Goal: Task Accomplishment & Management: Manage account settings

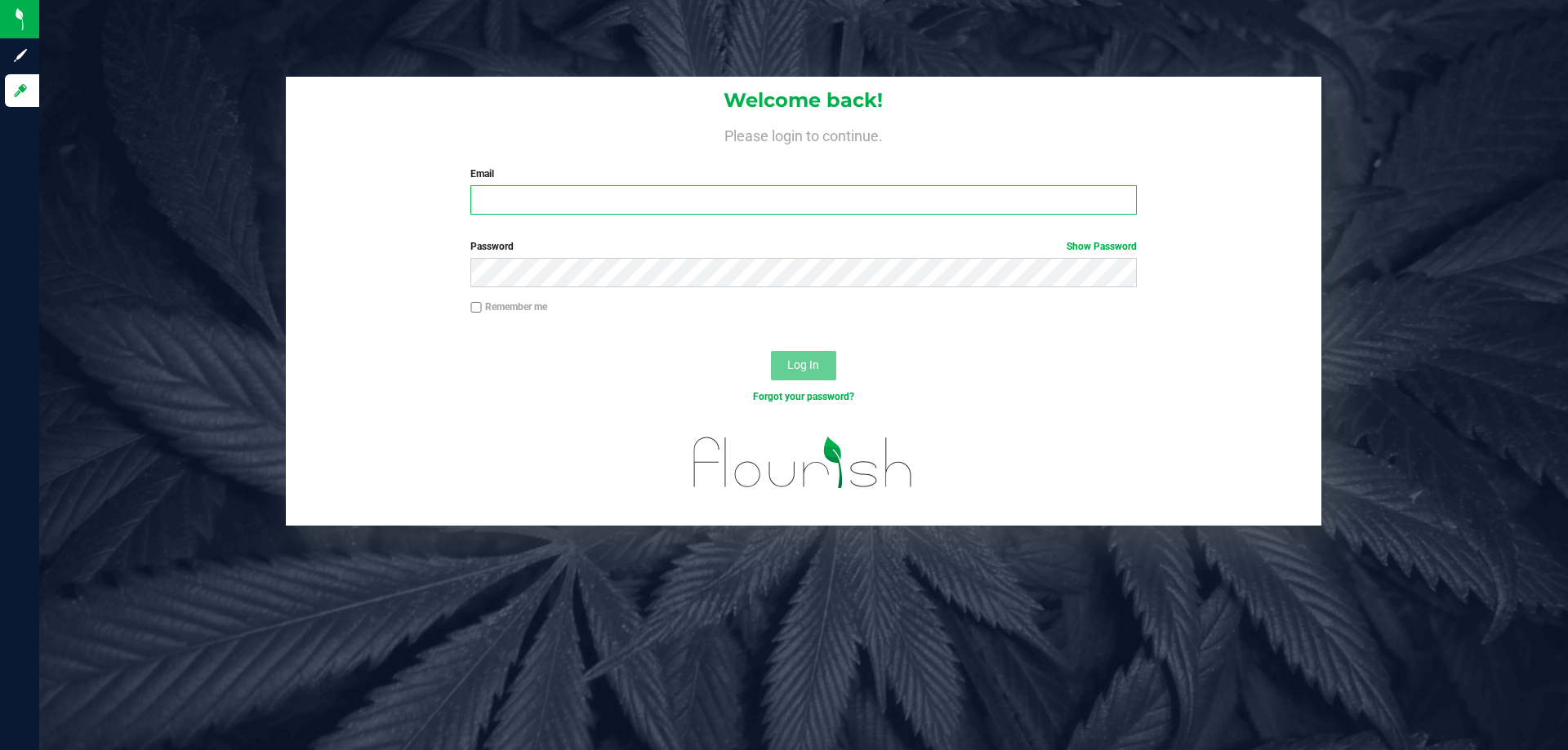
click at [818, 206] on input "Email" at bounding box center [803, 200] width 666 height 29
type input "[EMAIL_ADDRESS][DOMAIN_NAME]"
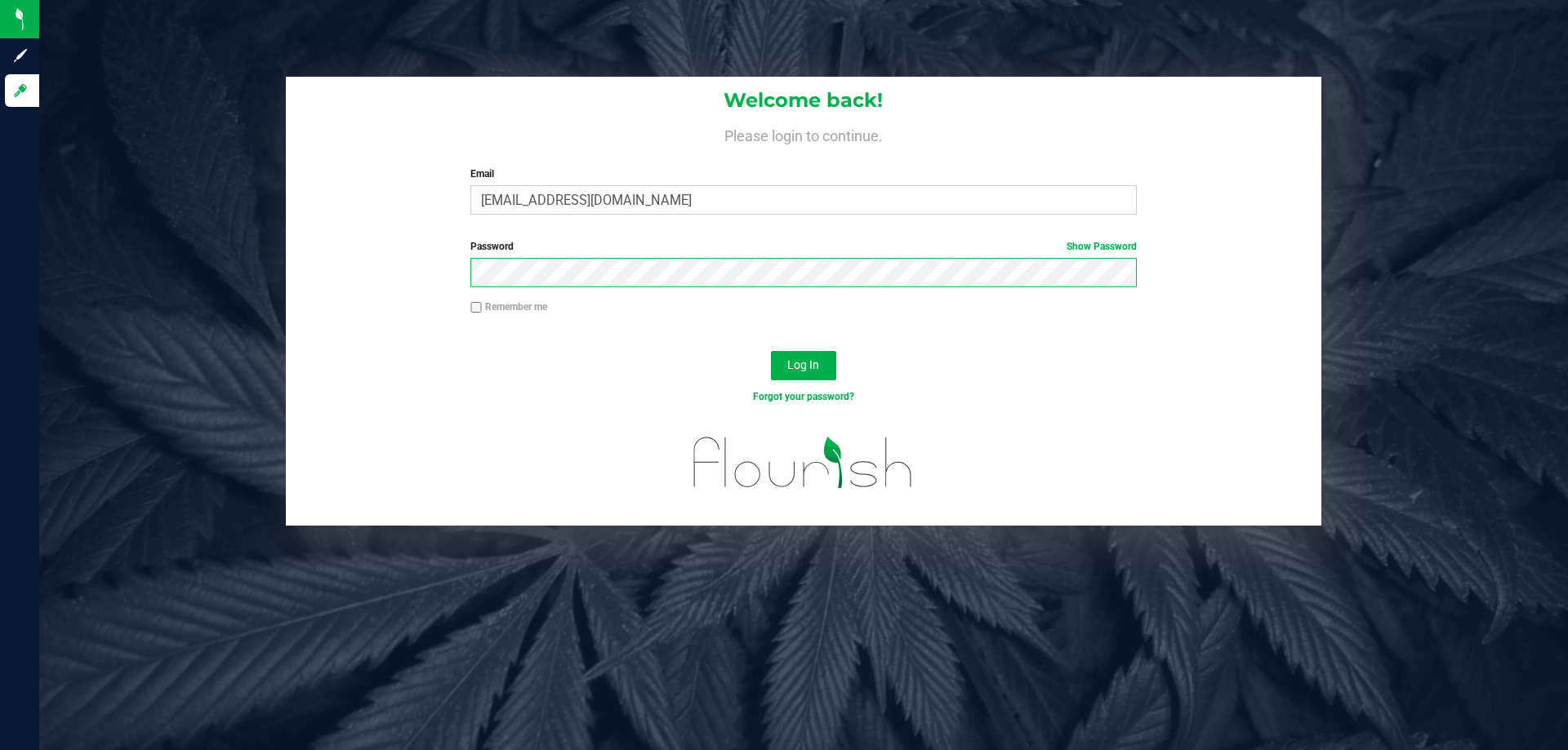
click at [771, 351] on button "Log In" at bounding box center [803, 365] width 66 height 29
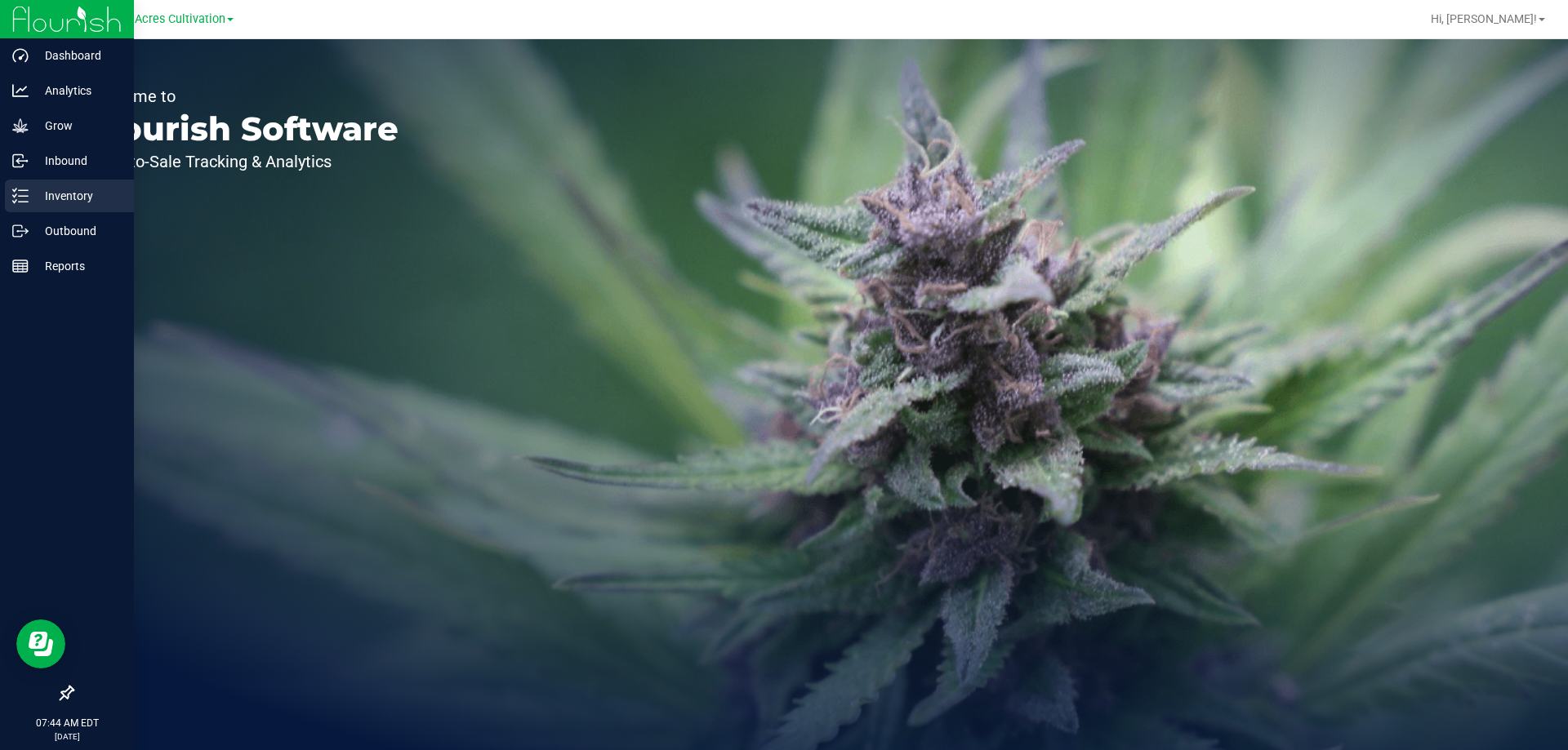
click at [66, 196] on p "Inventory" at bounding box center [77, 195] width 98 height 20
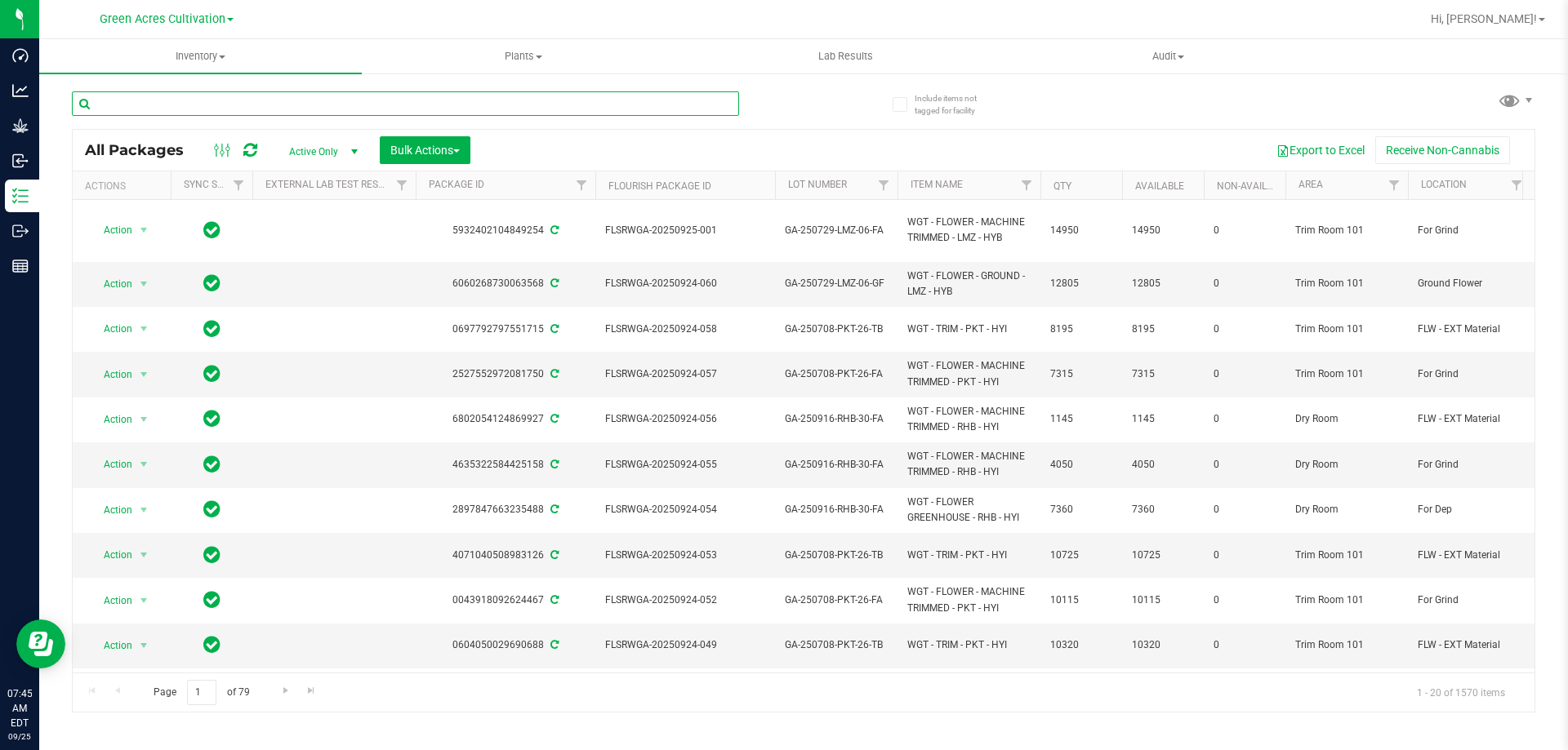
click at [424, 99] on input "text" at bounding box center [405, 103] width 667 height 25
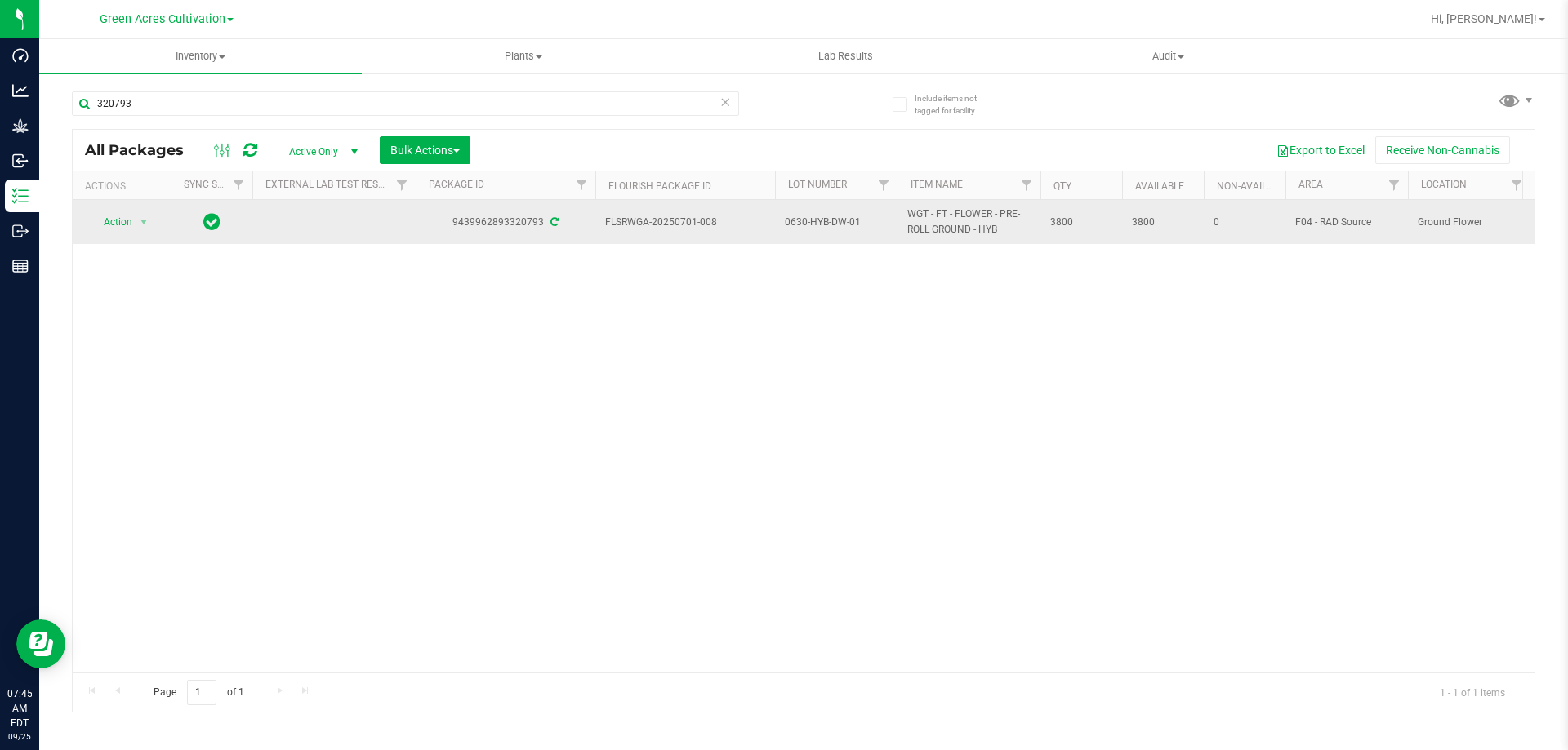
drag, startPoint x: 972, startPoint y: 229, endPoint x: 895, endPoint y: 212, distance: 78.9
copy tr "WGT - FT - FLOWER - PRE-ROLL GROUND"
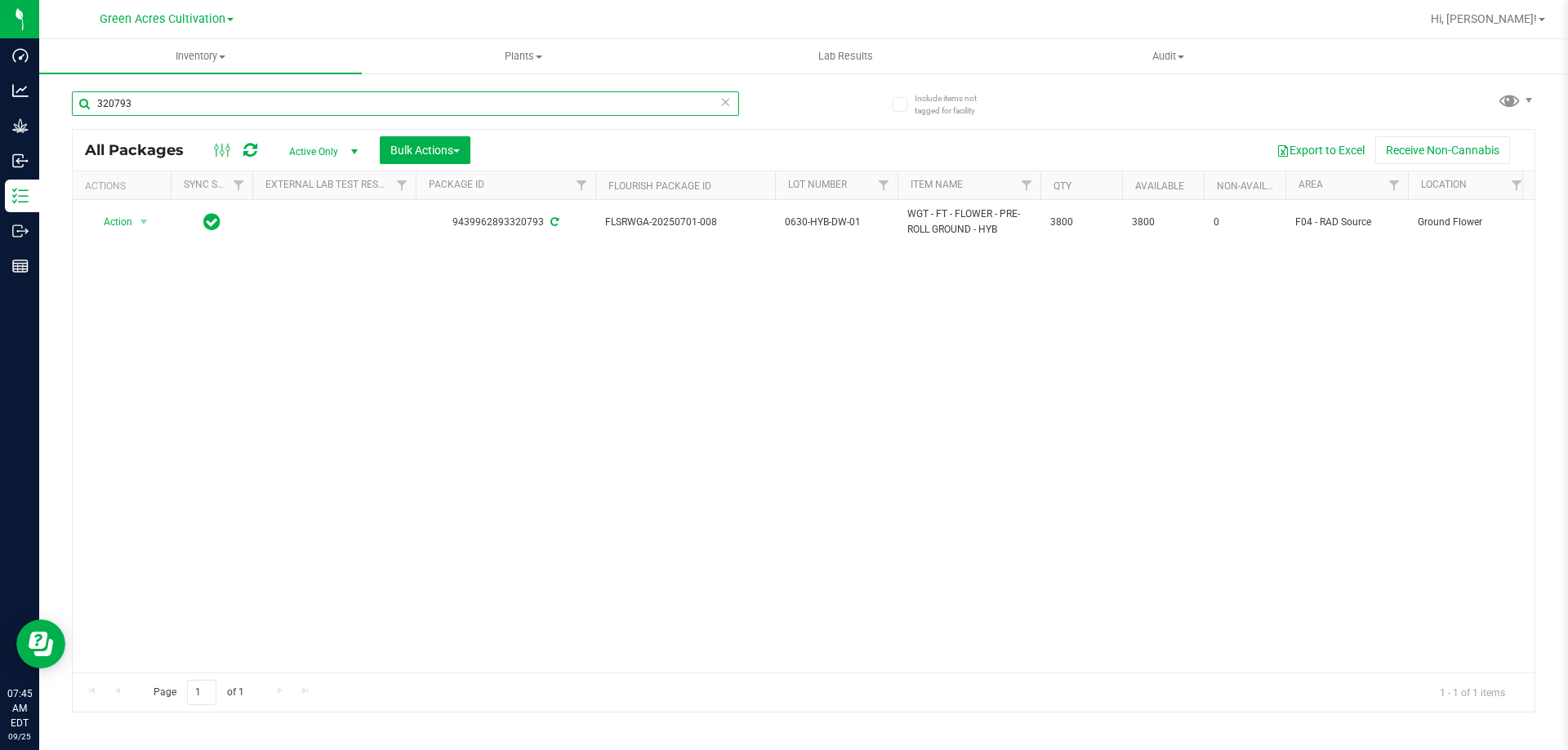
click at [188, 102] on input "320793" at bounding box center [405, 103] width 667 height 25
paste input "WGT - FT - FLOWER - PRE-ROLL GROUND"
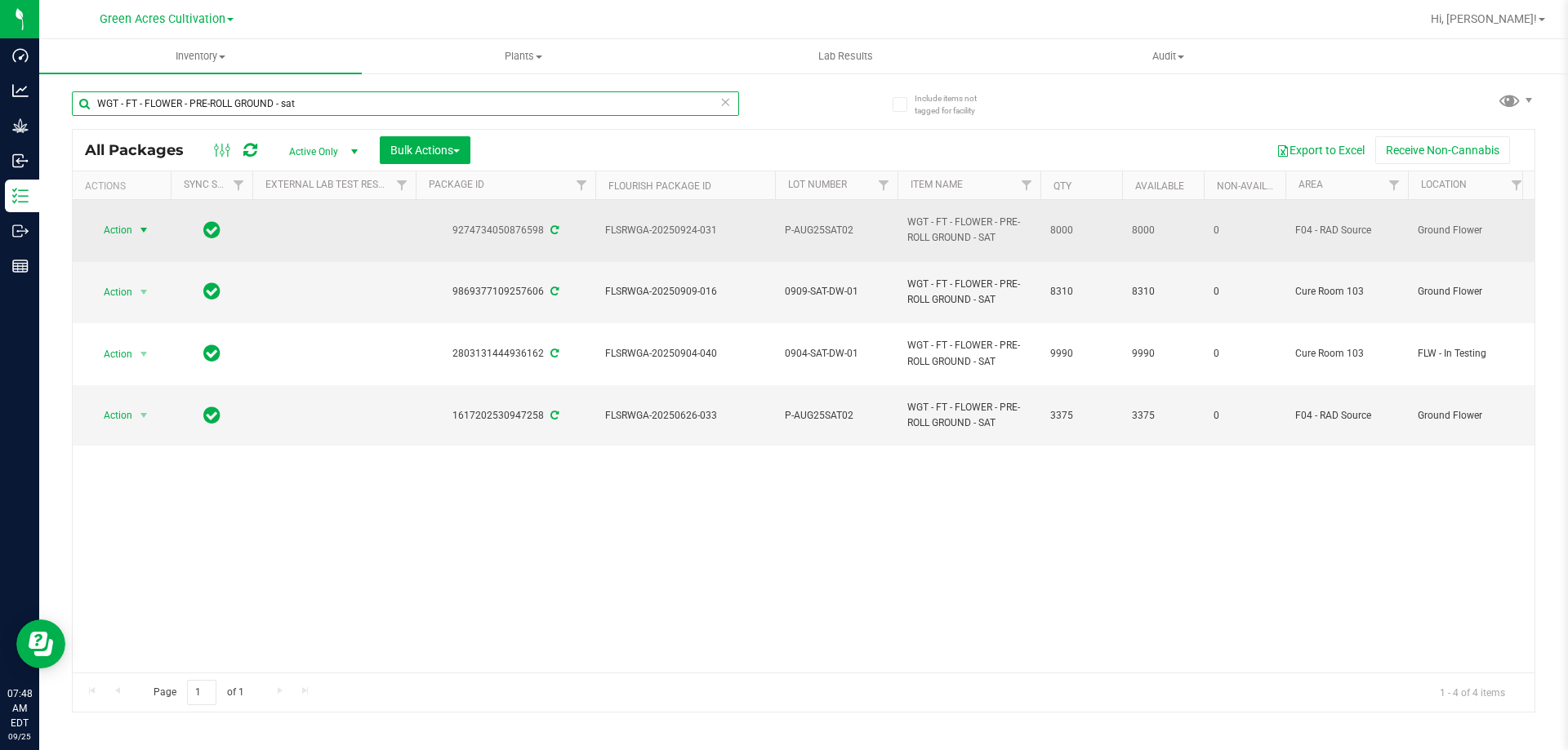
type input "WGT - FT - FLOWER - PRE-ROLL GROUND - sat"
click at [125, 232] on span "Action" at bounding box center [111, 230] width 44 height 23
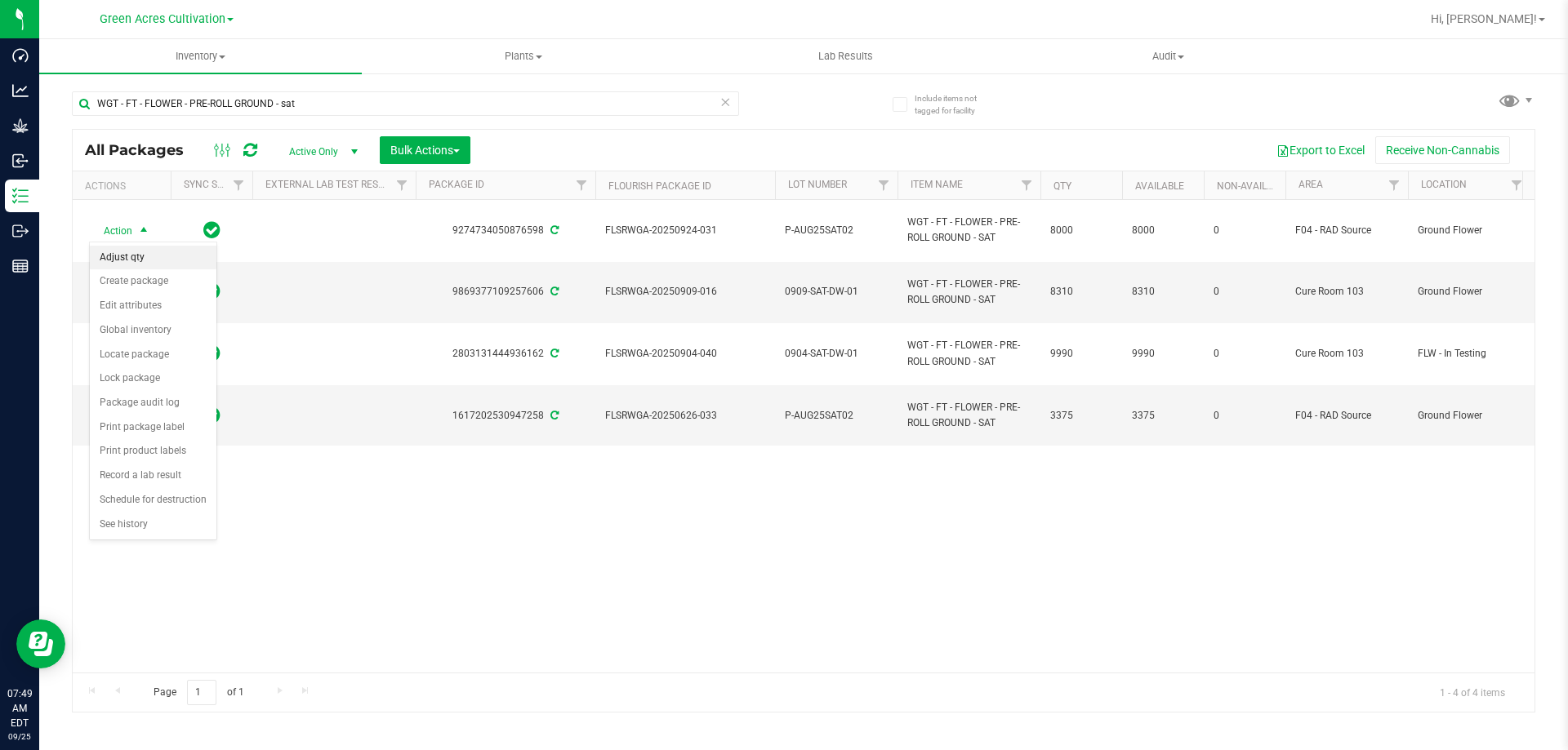
click at [135, 258] on li "Adjust qty" at bounding box center [153, 258] width 126 height 25
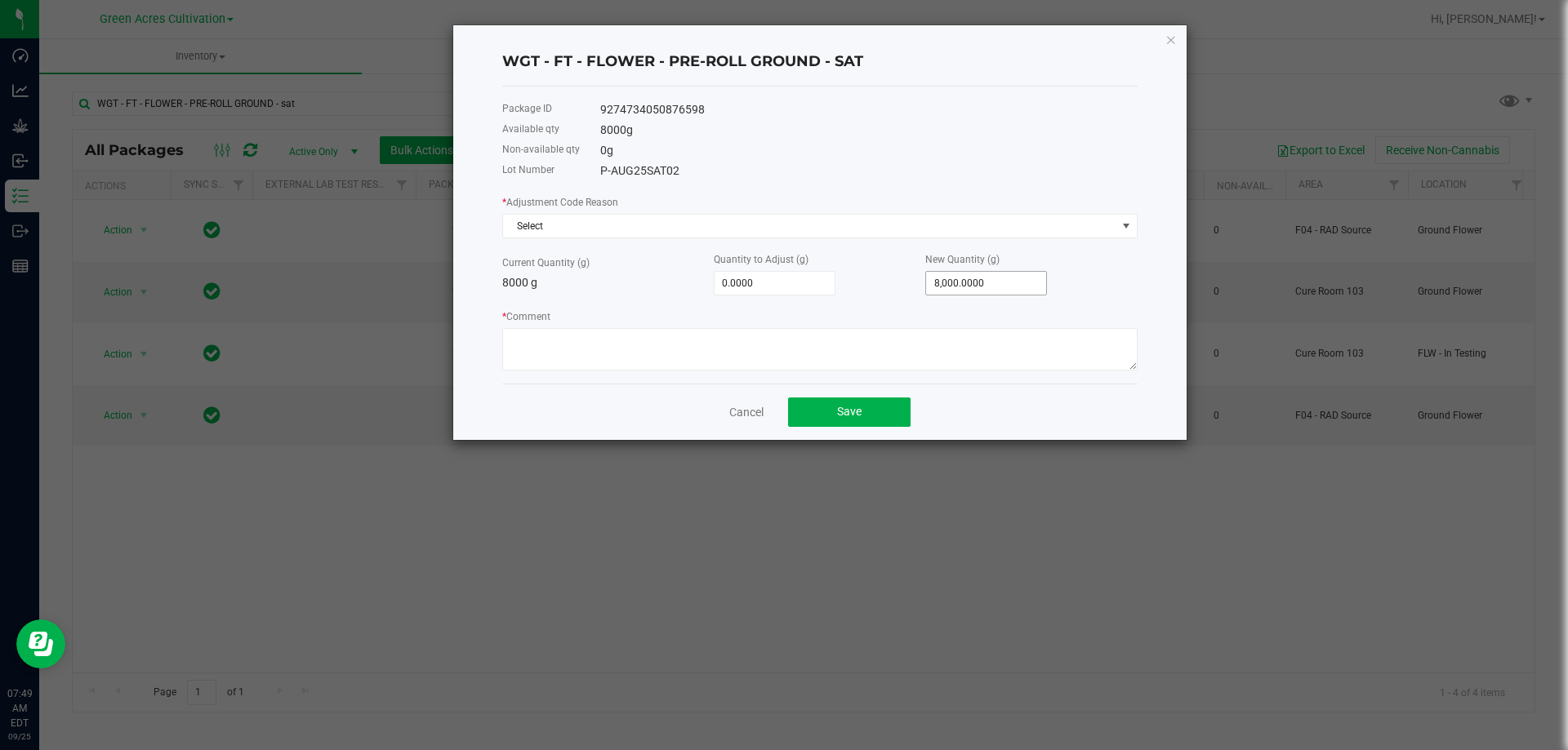
type input "8000"
click at [1016, 292] on input "8000" at bounding box center [986, 283] width 120 height 23
type input "-7,993.0000"
type input "7"
type input "-7,923.0000"
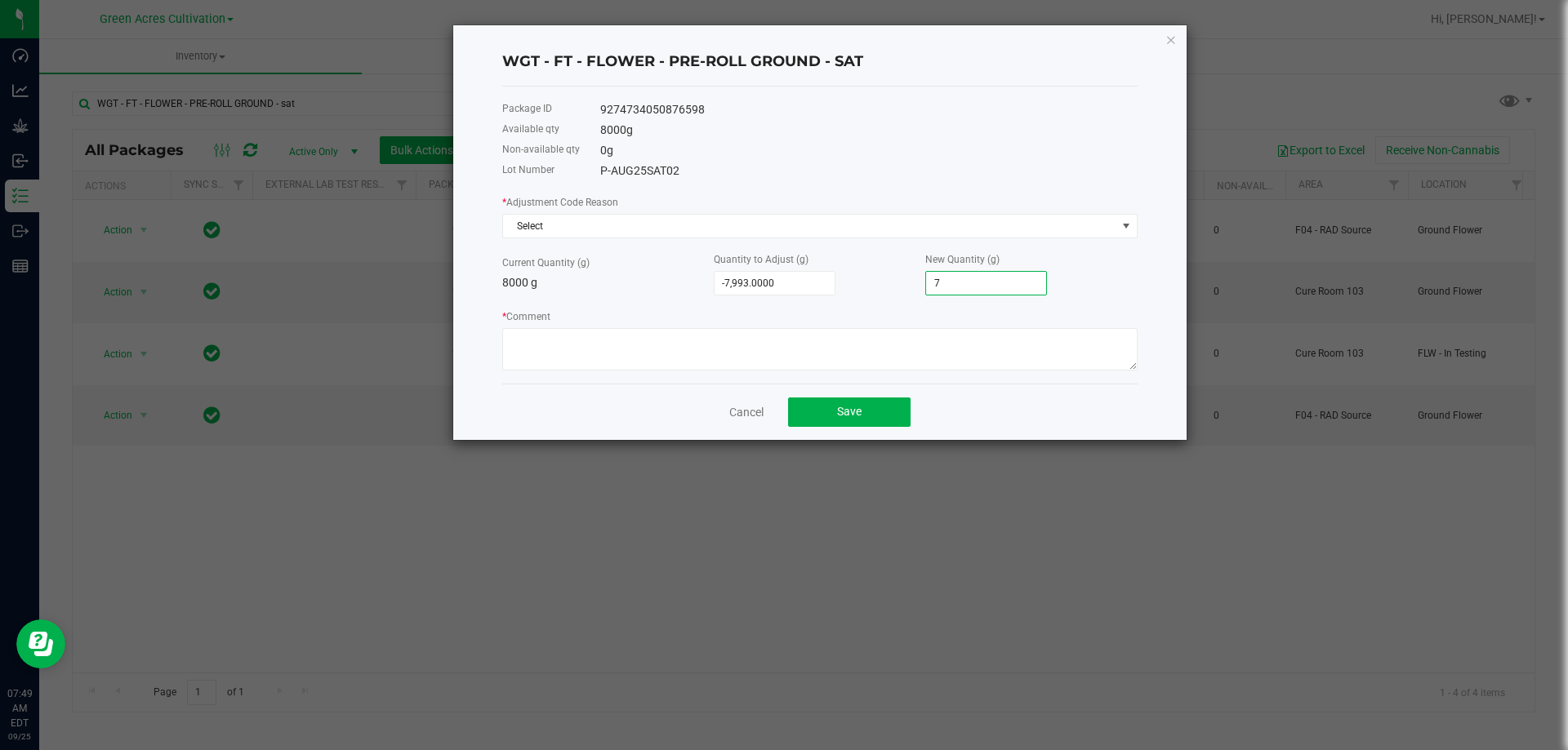
type input "77"
type input "-7,226.0000"
type input "774"
type input "-260.0000"
type input "7,740.0000"
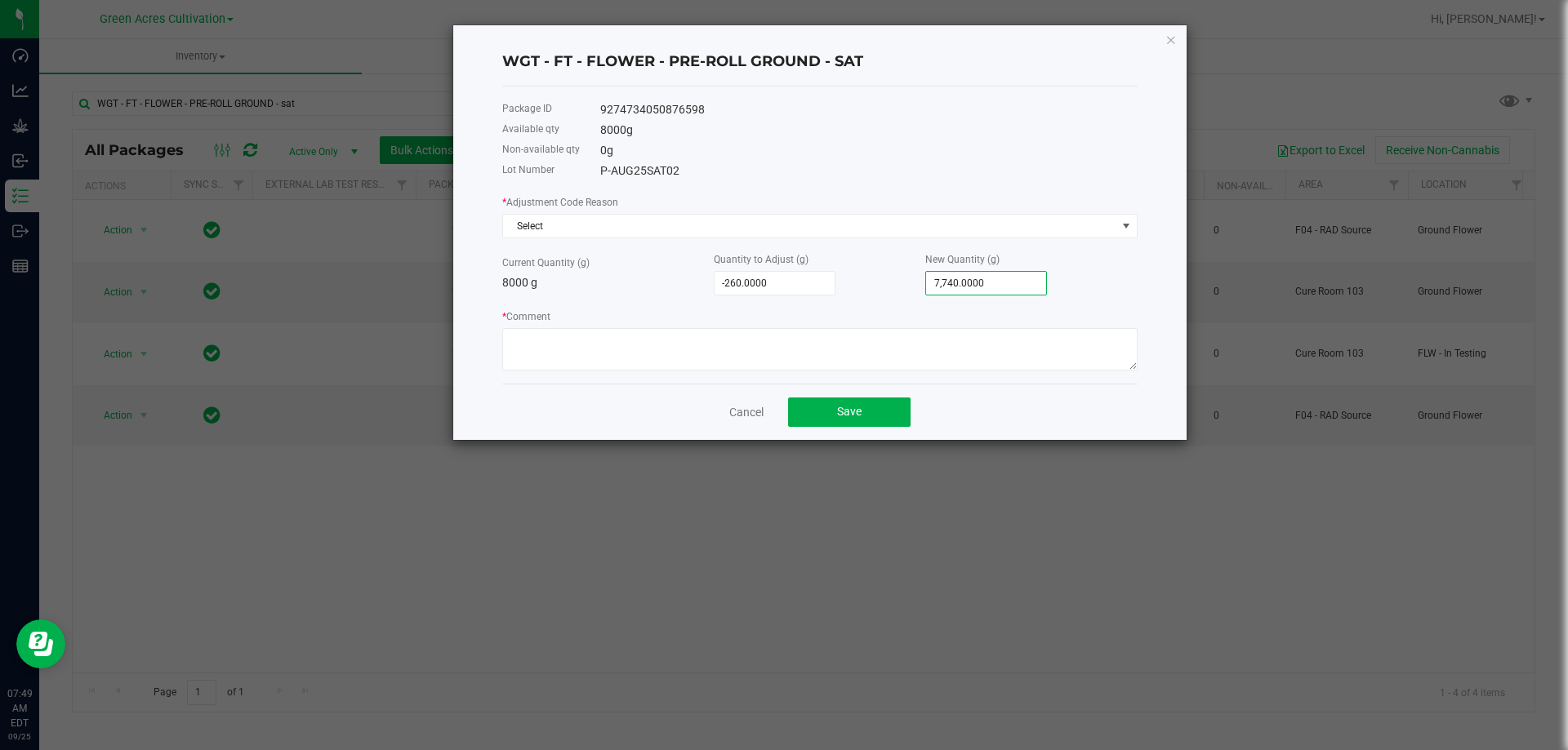
click at [662, 275] on p "8000 g" at bounding box center [608, 282] width 212 height 17
click at [679, 344] on textarea "* Comment" at bounding box center [819, 350] width 635 height 43
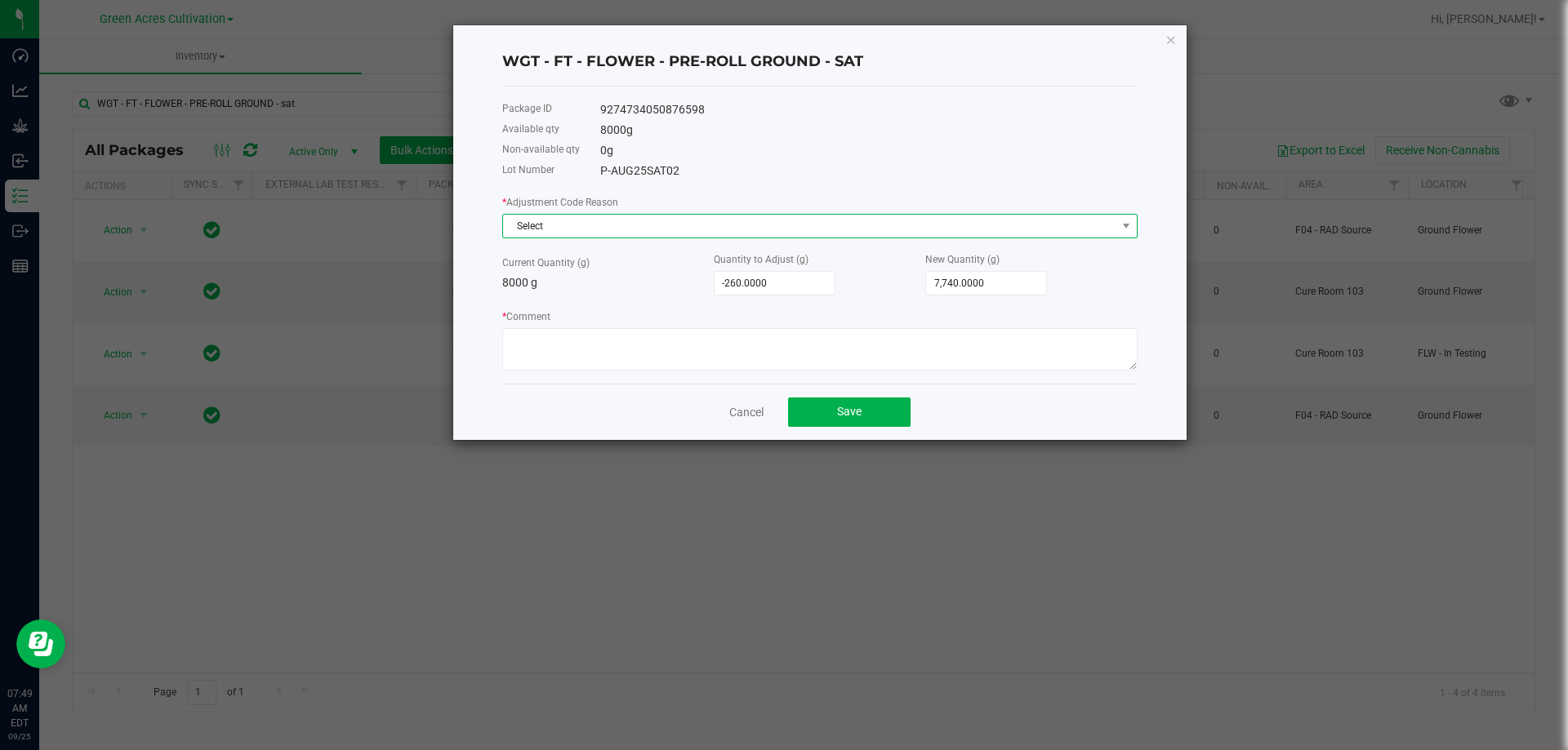
click at [645, 223] on span "Select" at bounding box center [809, 226] width 613 height 23
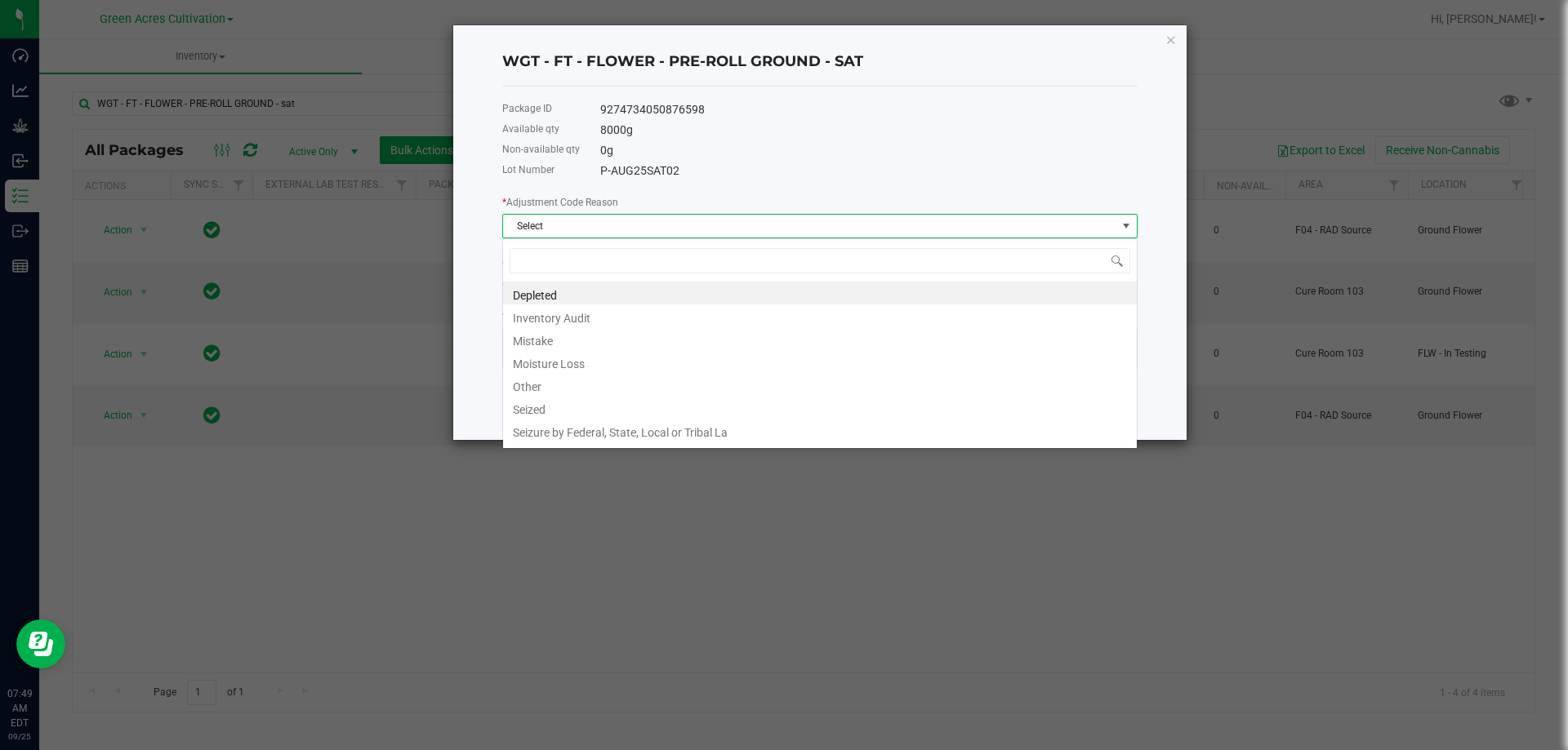
scroll to position [25, 635]
click at [598, 377] on li "Other" at bounding box center [819, 384] width 633 height 23
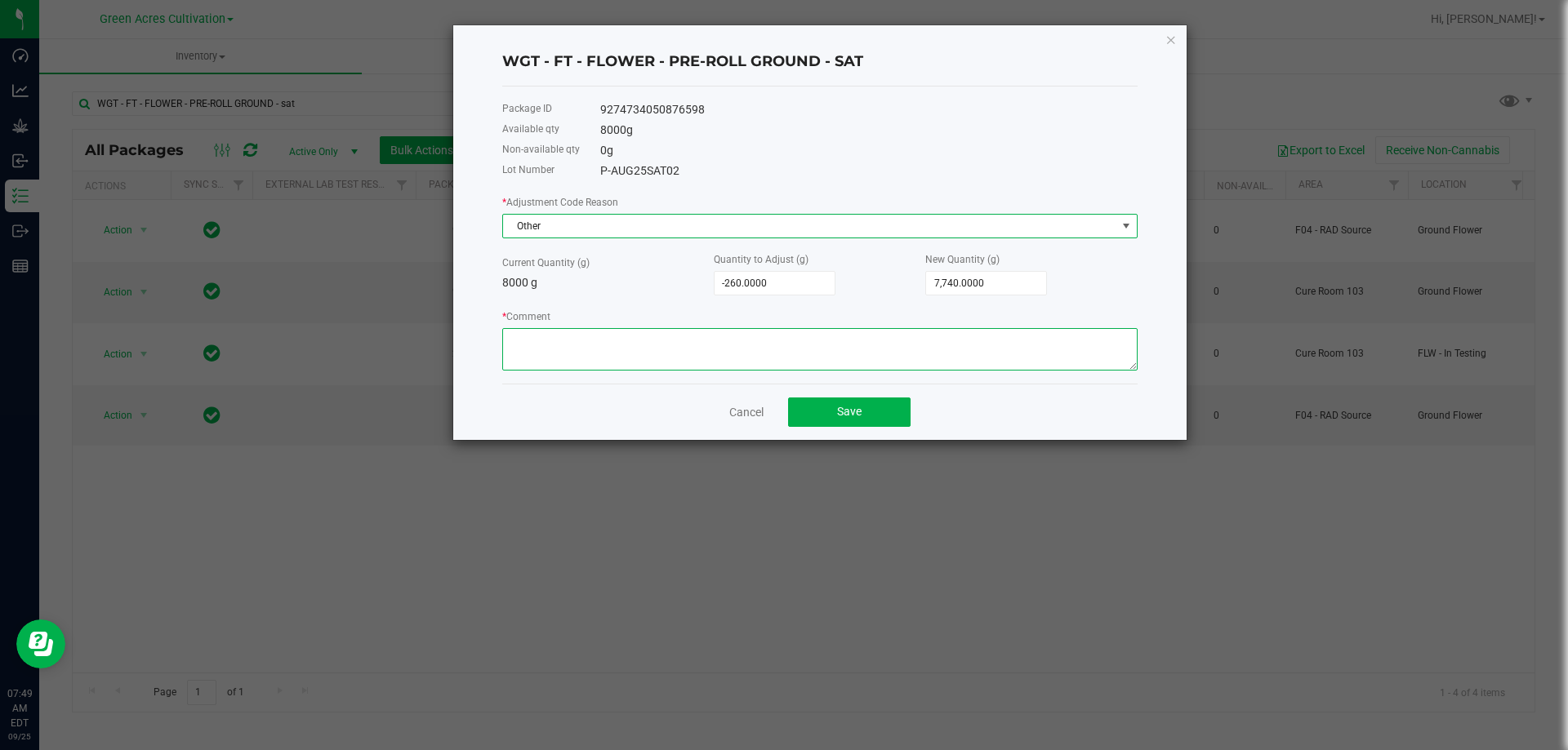
click at [545, 364] on textarea "* Comment" at bounding box center [819, 350] width 635 height 43
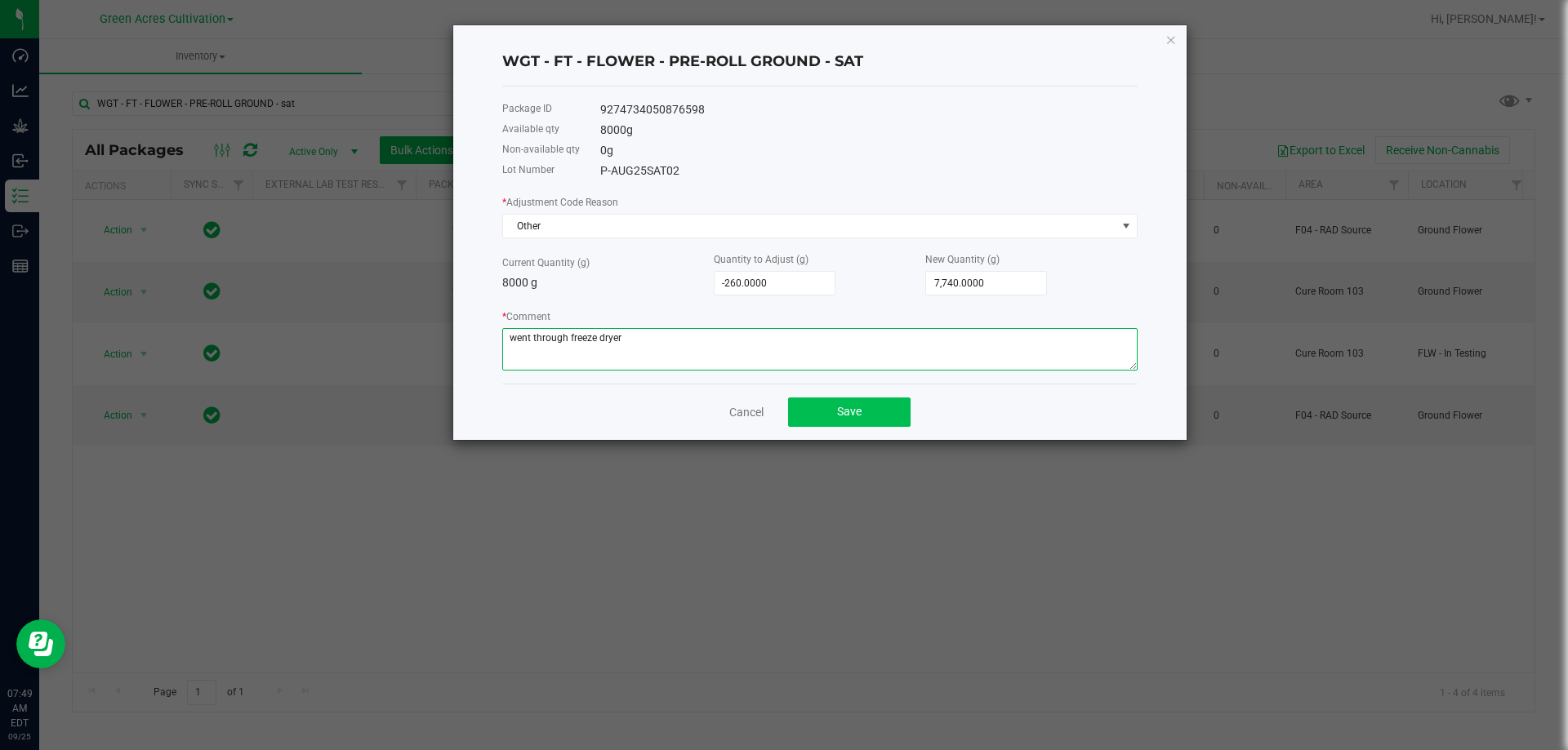
type textarea "went through freeze dryer"
click at [890, 402] on button "Save" at bounding box center [848, 412] width 122 height 29
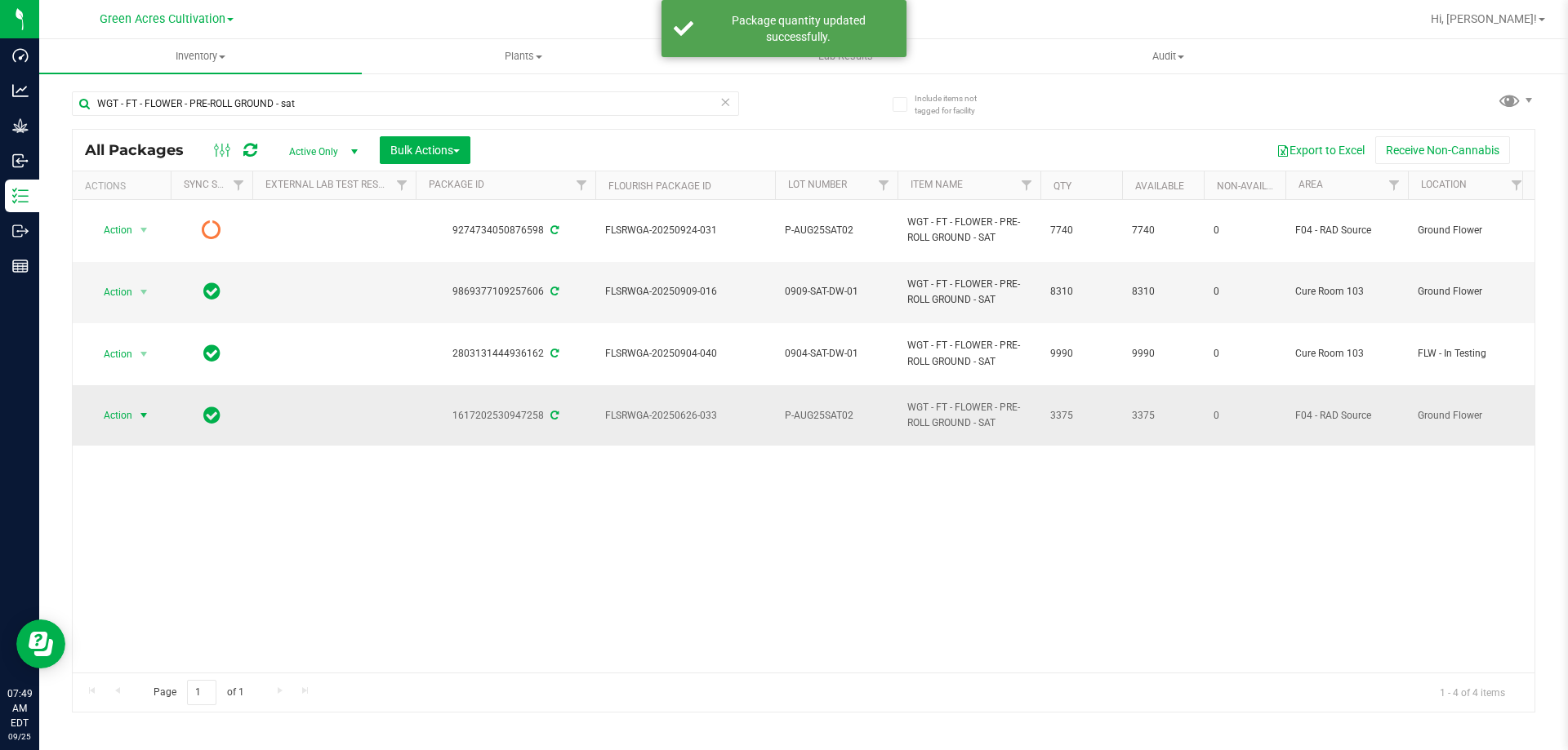
click at [119, 414] on span "Action" at bounding box center [111, 416] width 44 height 23
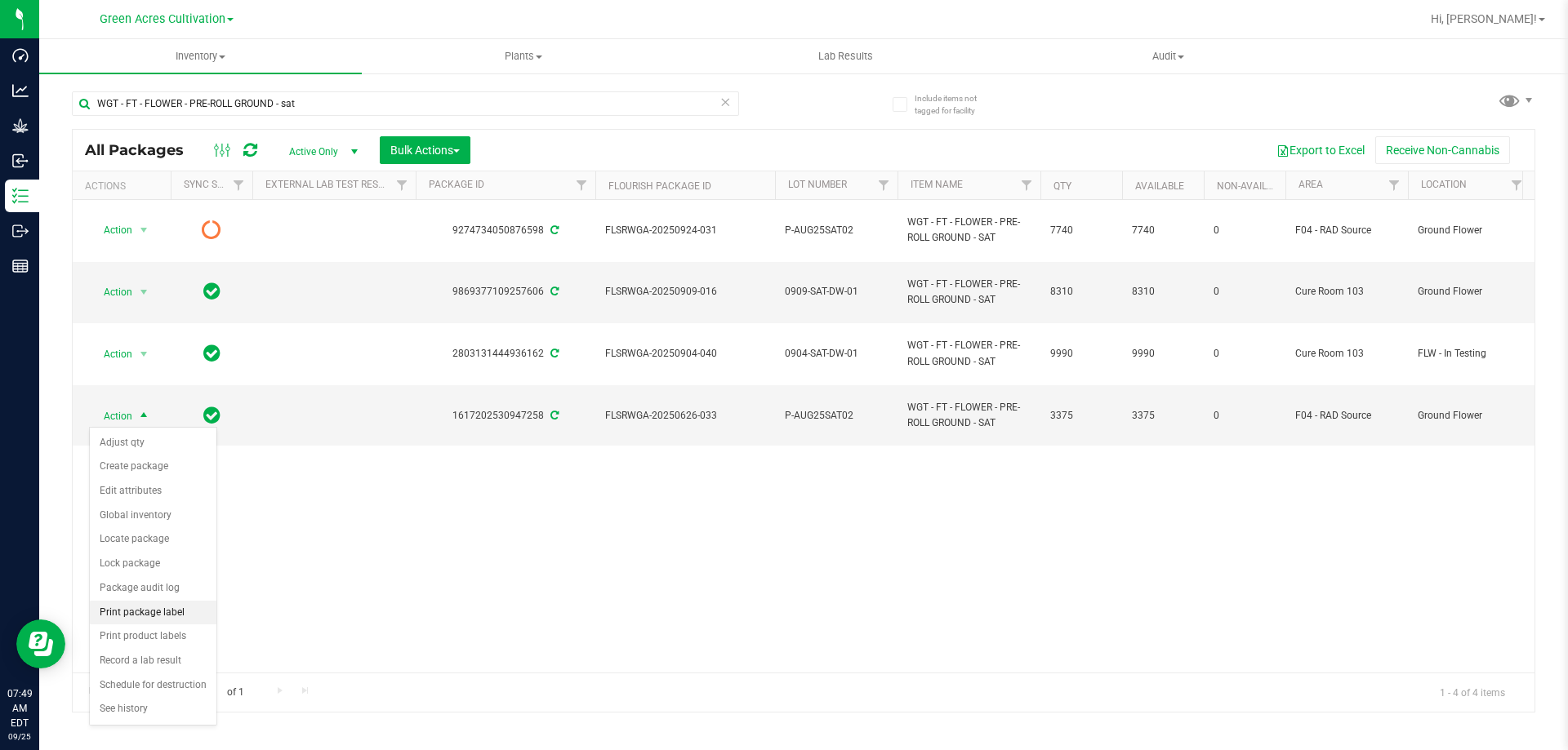
click at [129, 619] on li "Print package label" at bounding box center [153, 613] width 126 height 25
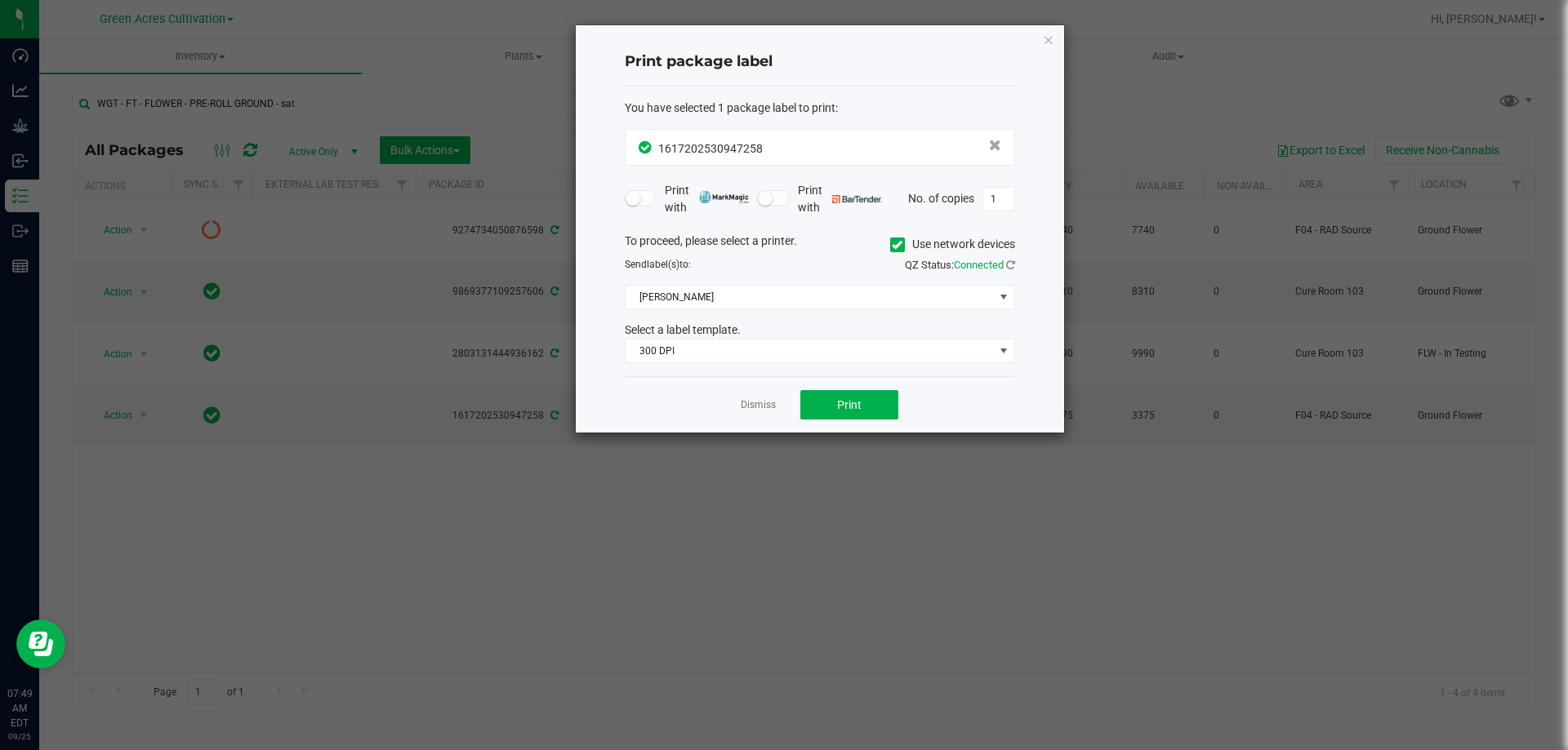
click at [892, 245] on icon at bounding box center [897, 245] width 10 height 0
click at [0, 0] on input "Use network devices" at bounding box center [0, 0] width 0 height 0
click at [800, 291] on span at bounding box center [809, 297] width 368 height 23
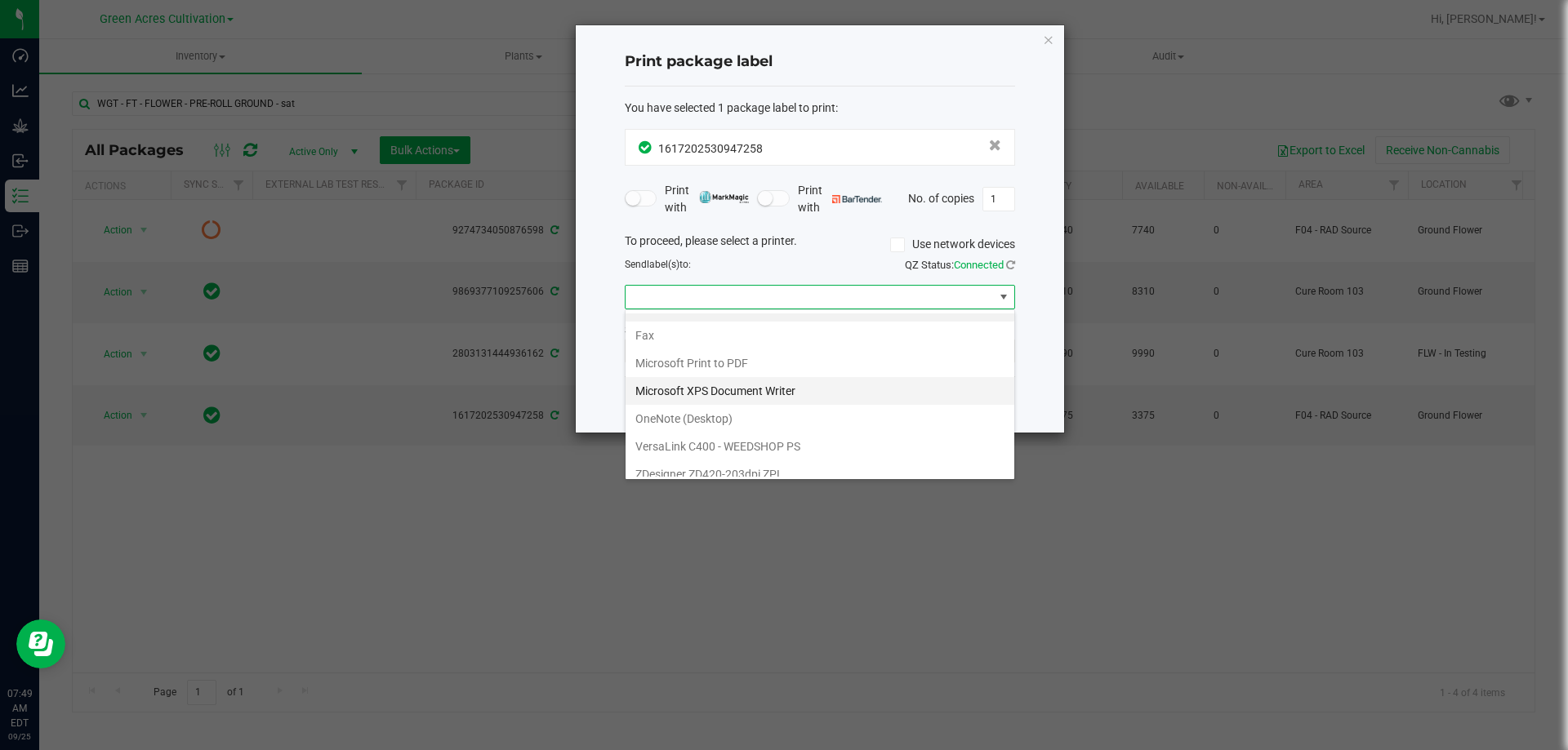
scroll to position [31, 0]
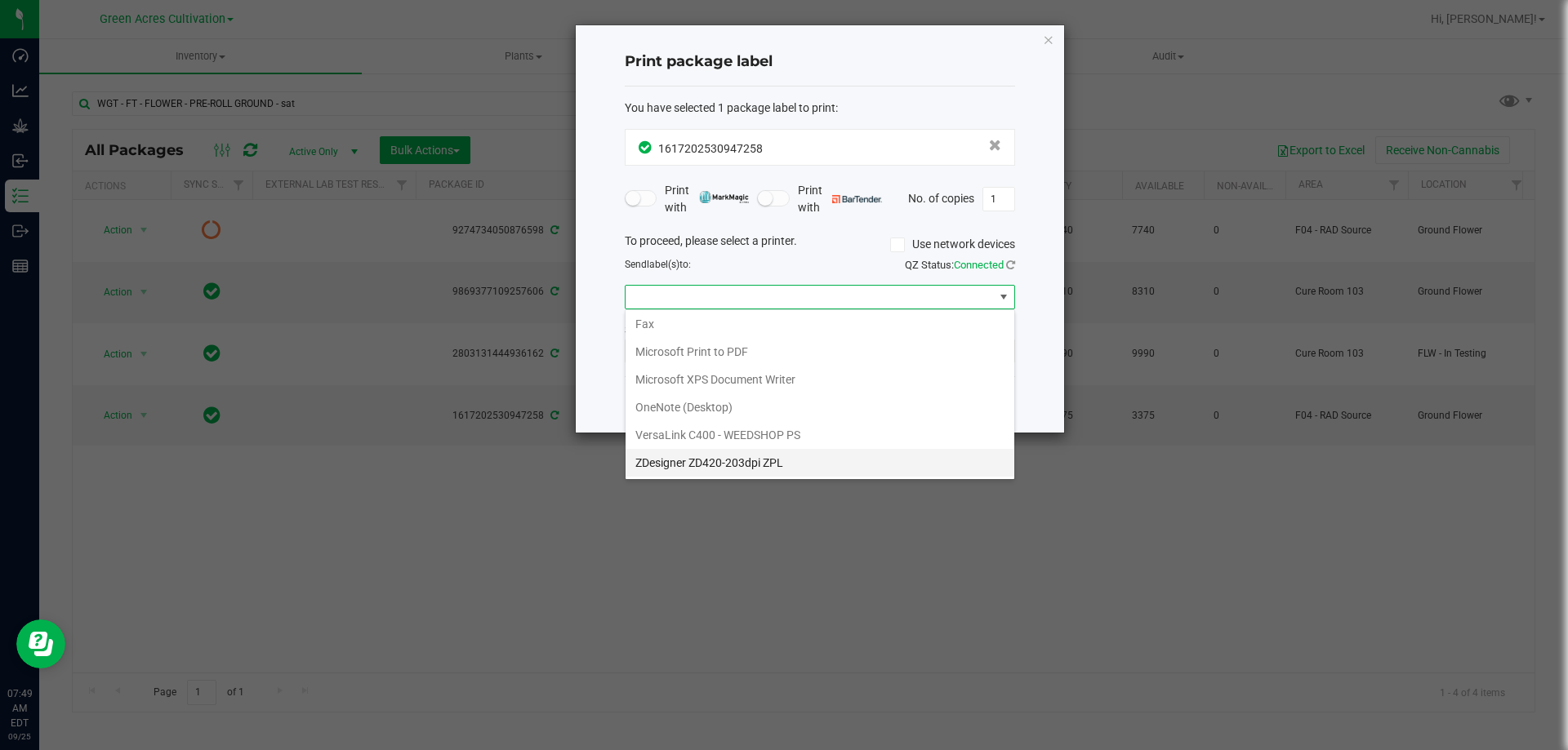
click at [751, 465] on ZPL "ZDesigner ZD420-203dpi ZPL" at bounding box center [819, 462] width 388 height 28
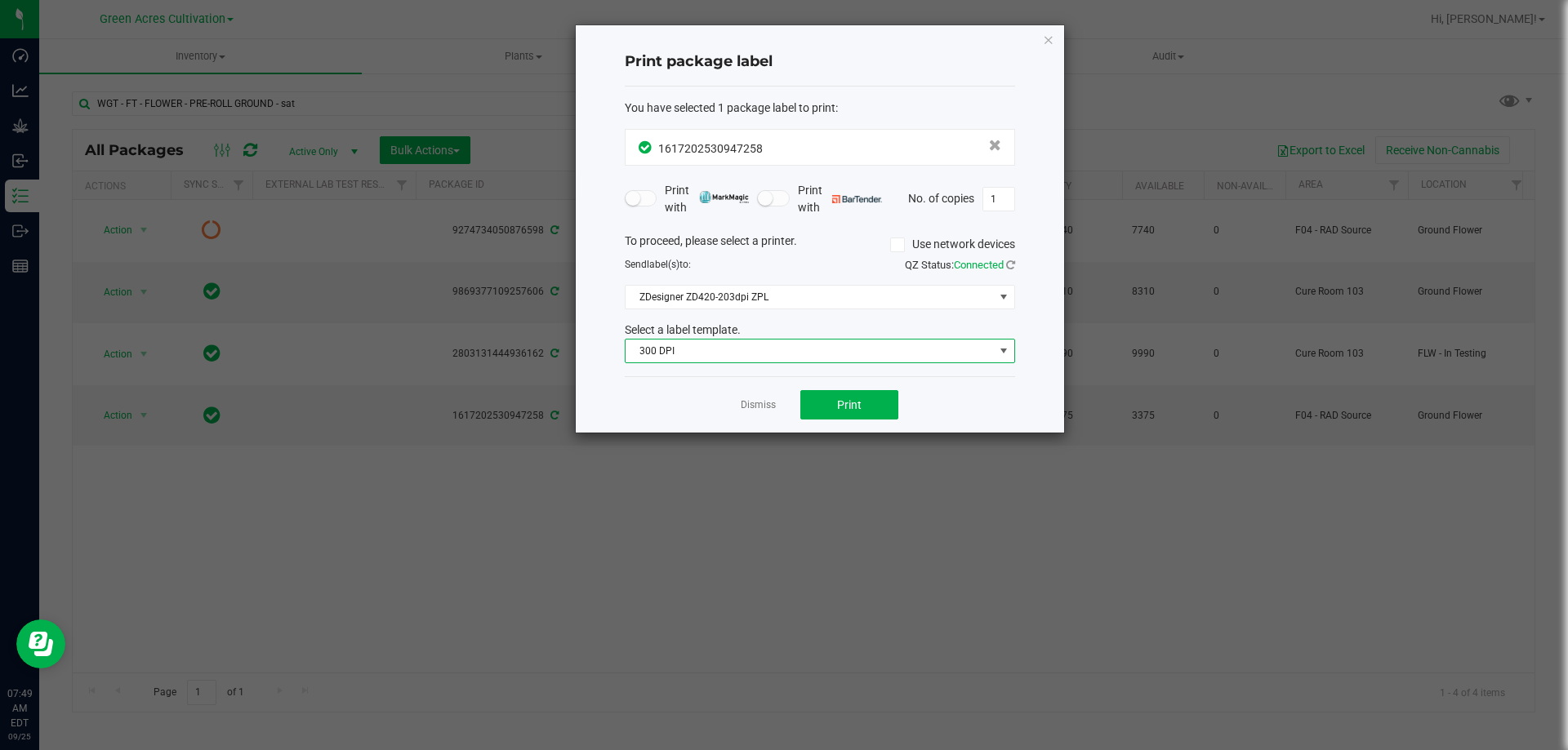
click at [733, 351] on span "300 DPI" at bounding box center [809, 351] width 368 height 23
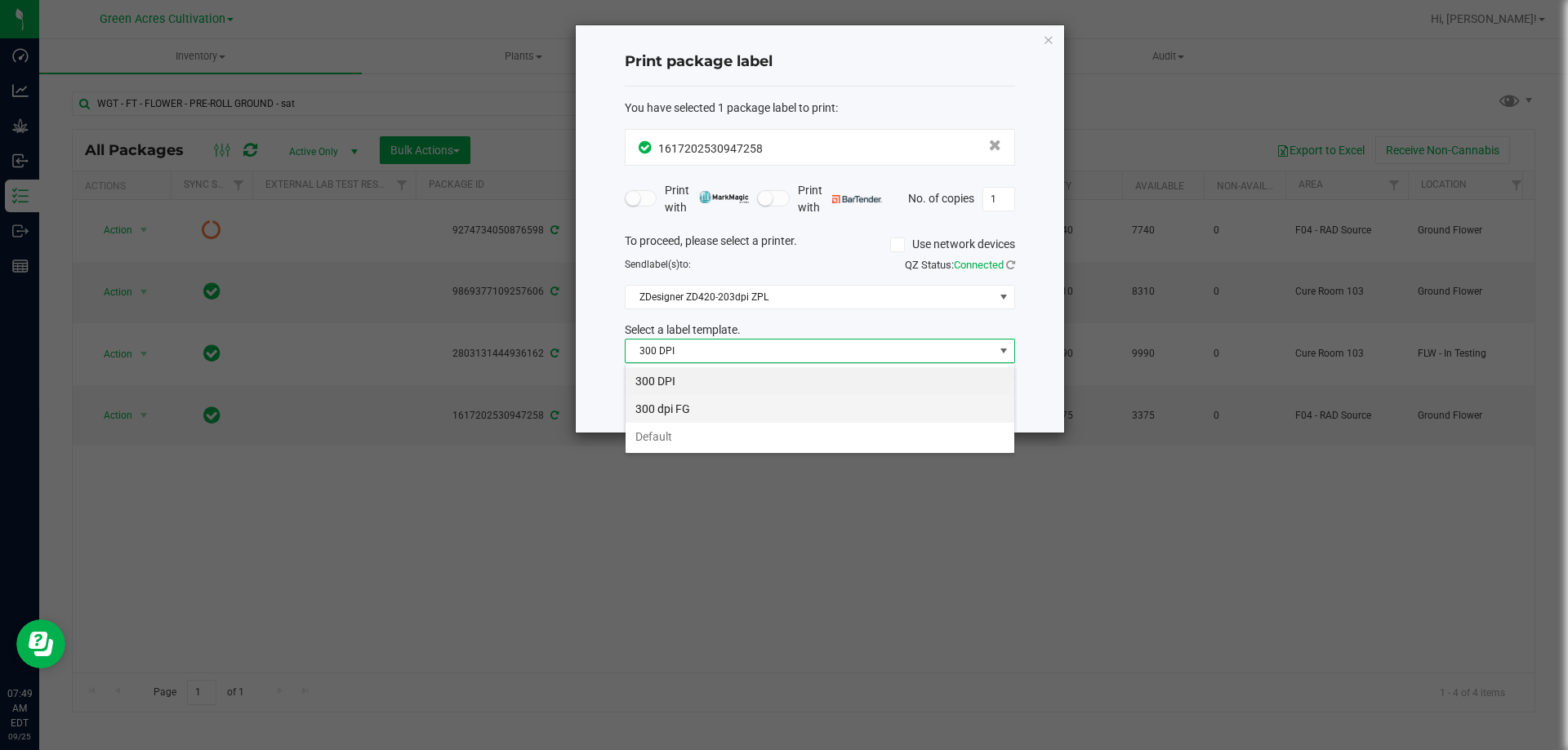
scroll to position [25, 390]
click at [728, 436] on li "Default" at bounding box center [819, 437] width 388 height 28
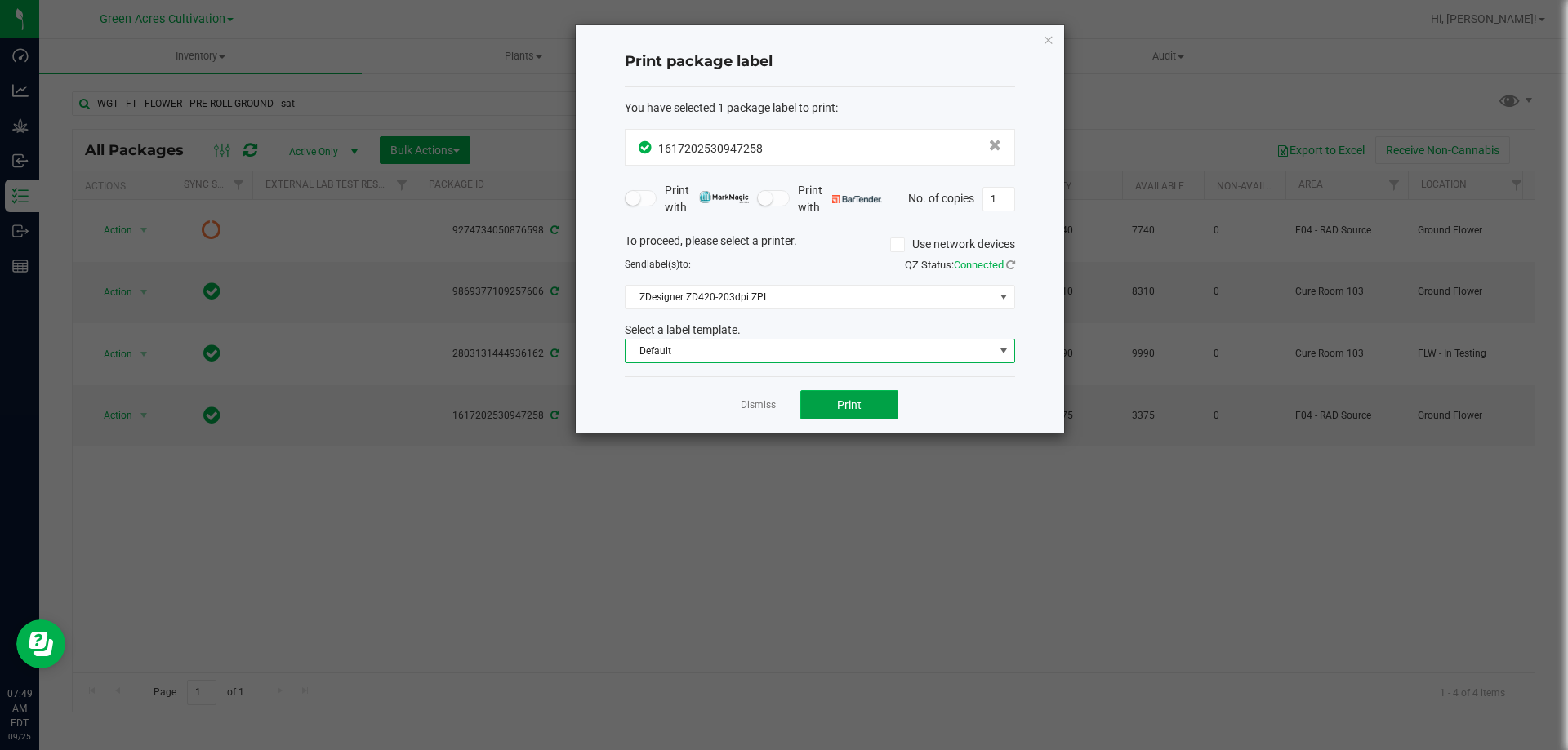
click at [889, 412] on button "Print" at bounding box center [848, 404] width 98 height 29
click at [1049, 34] on icon "button" at bounding box center [1048, 38] width 11 height 20
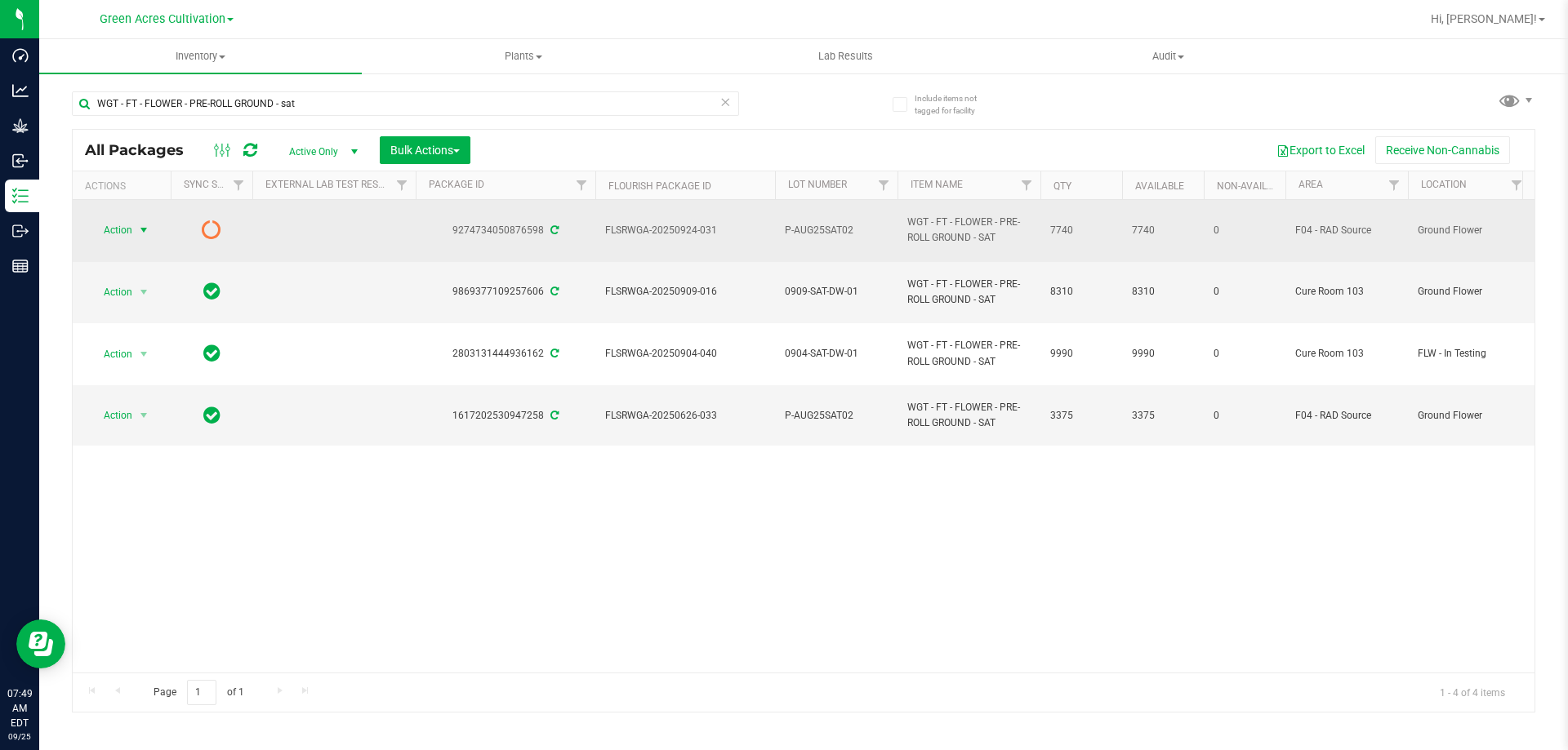
click at [127, 230] on span "Action" at bounding box center [111, 230] width 44 height 23
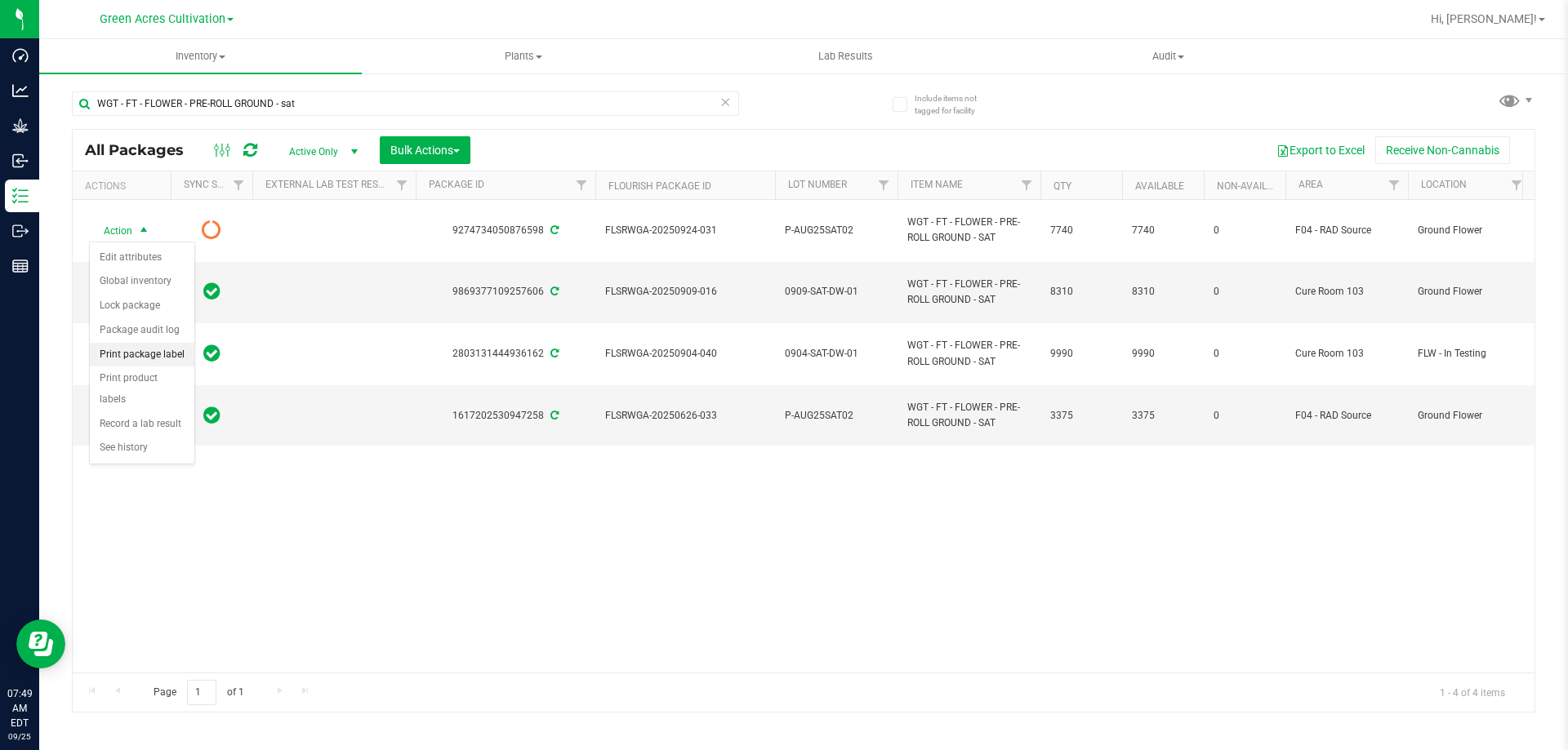
click at [130, 360] on li "Print package label" at bounding box center [142, 355] width 104 height 25
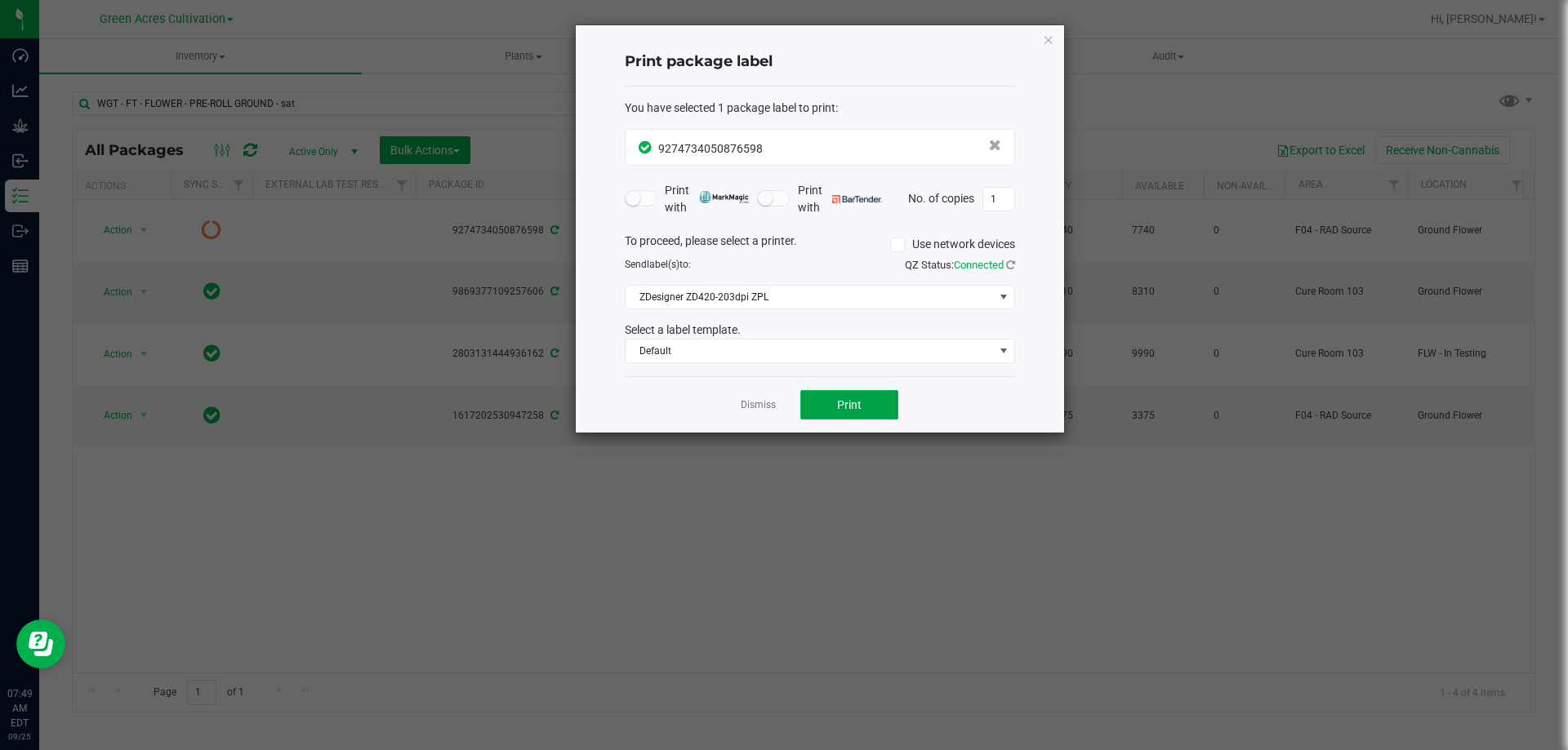
click at [854, 417] on button "Print" at bounding box center [848, 404] width 98 height 29
click at [1048, 44] on icon "button" at bounding box center [1048, 38] width 11 height 20
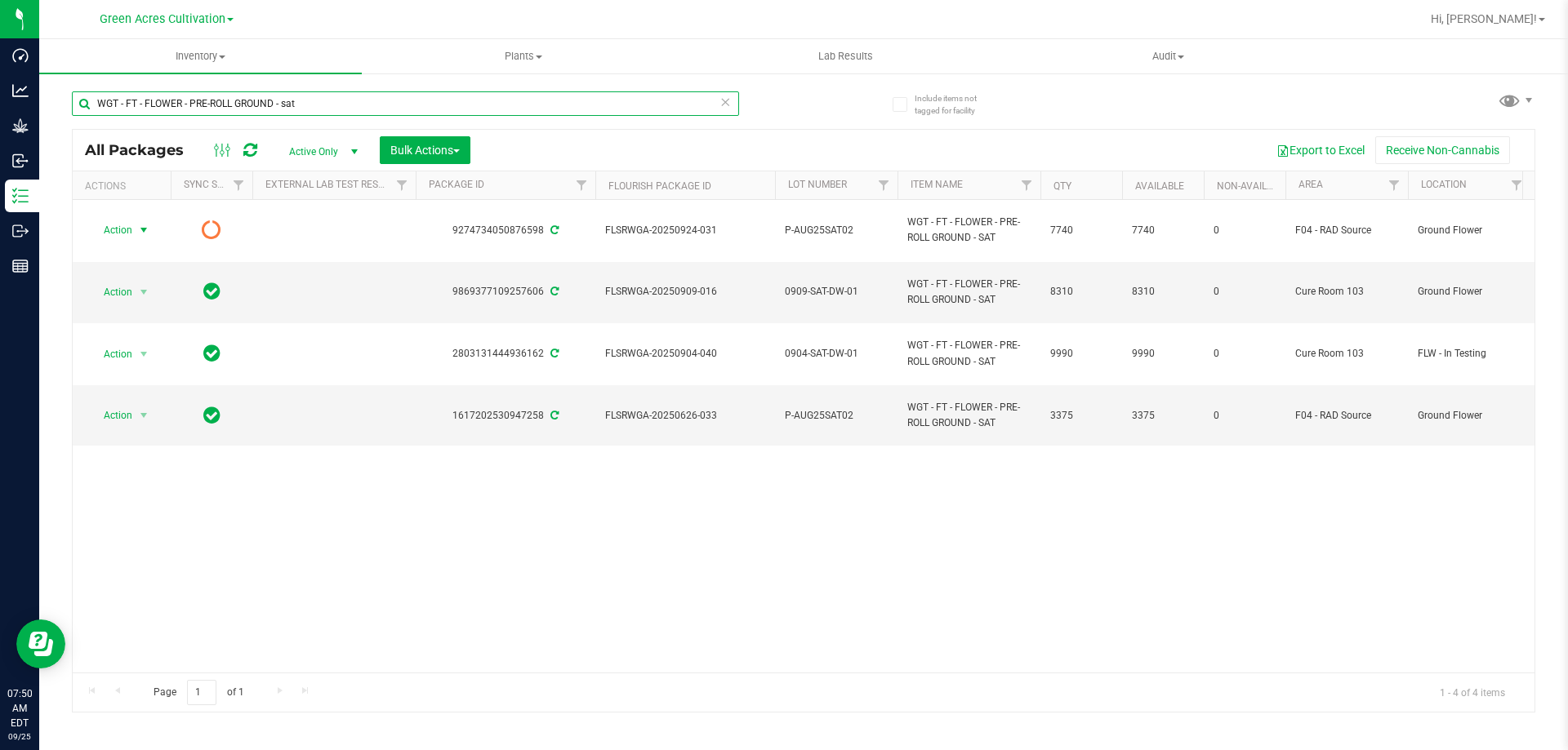
click at [321, 108] on input "WGT - FT - FLOWER - PRE-ROLL GROUND - sat" at bounding box center [405, 103] width 667 height 25
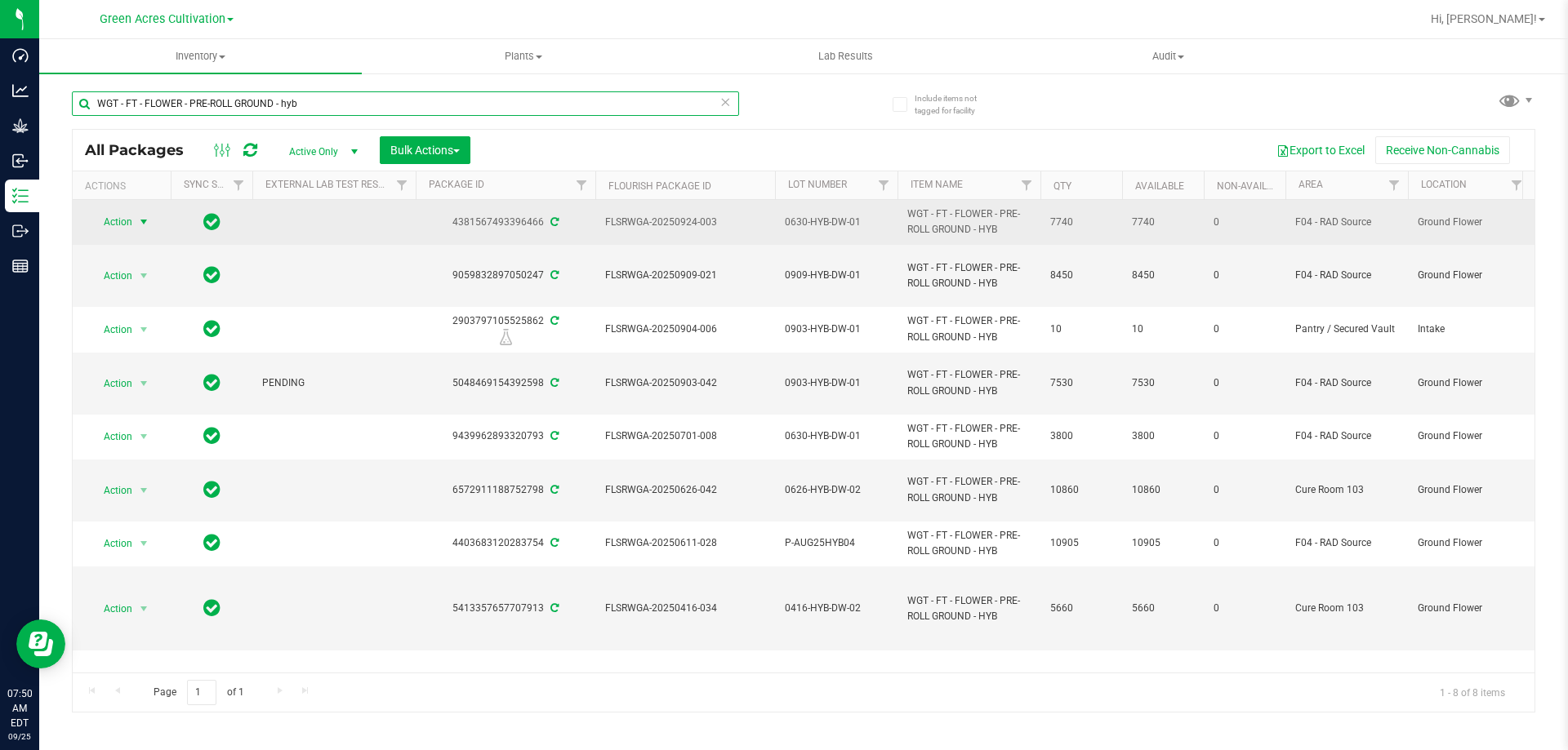
type input "WGT - FT - FLOWER - PRE-ROLL GROUND - hyb"
click at [134, 218] on span "select" at bounding box center [144, 222] width 20 height 23
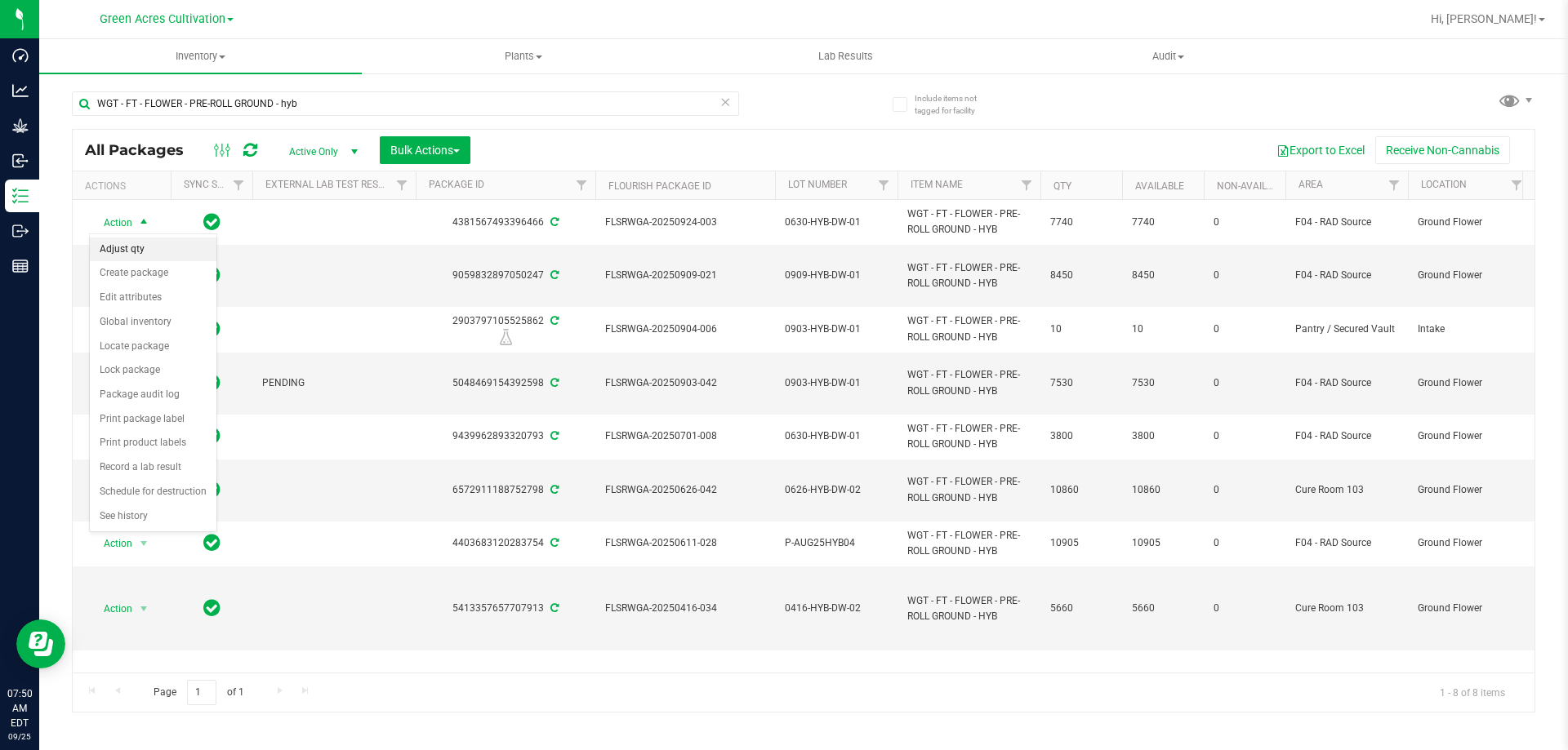
click at [131, 248] on li "Adjust qty" at bounding box center [153, 249] width 126 height 25
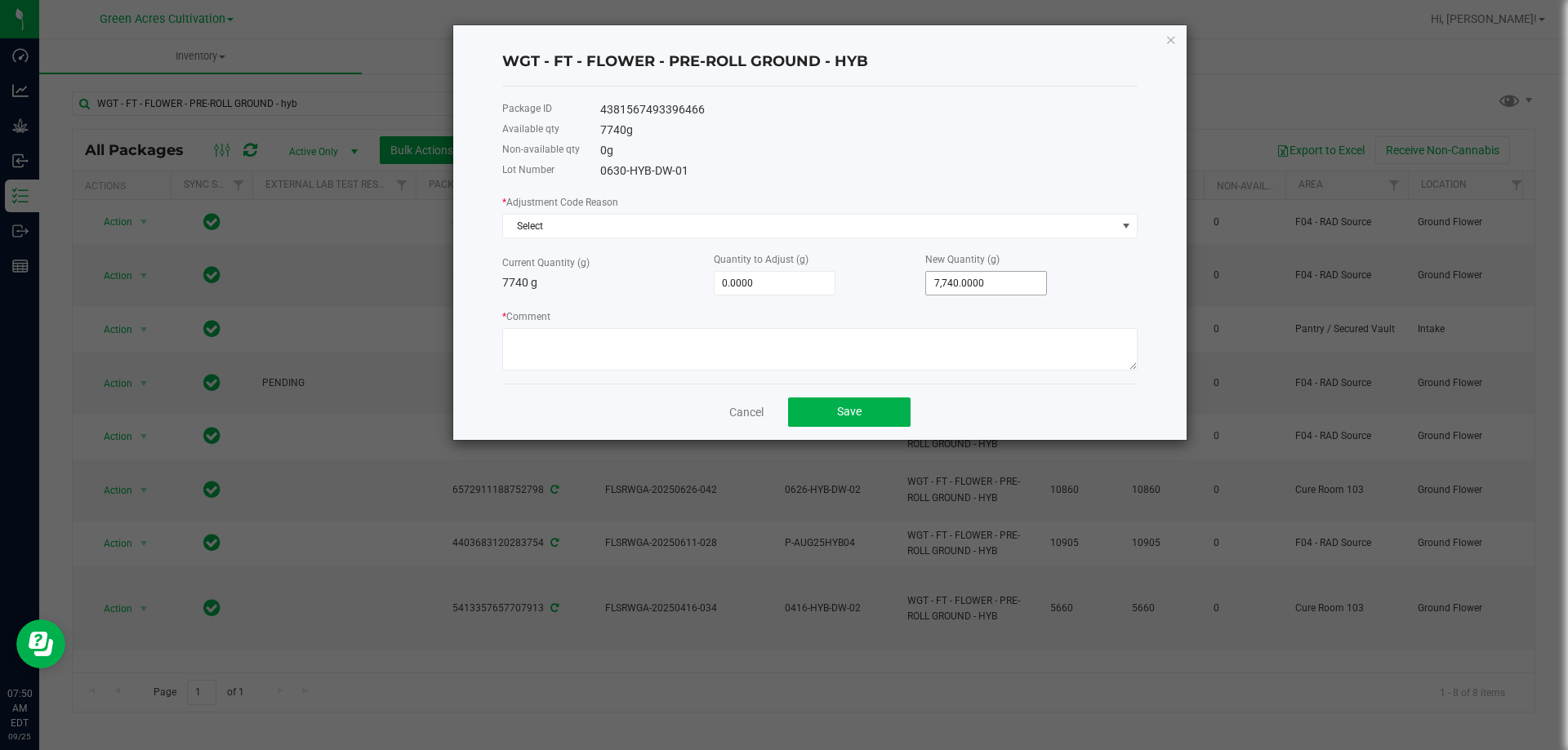
type input "7740"
click at [995, 286] on input "7740" at bounding box center [986, 283] width 120 height 23
type input "-7,732.0000"
type input "8"
type input "-7,660.0000"
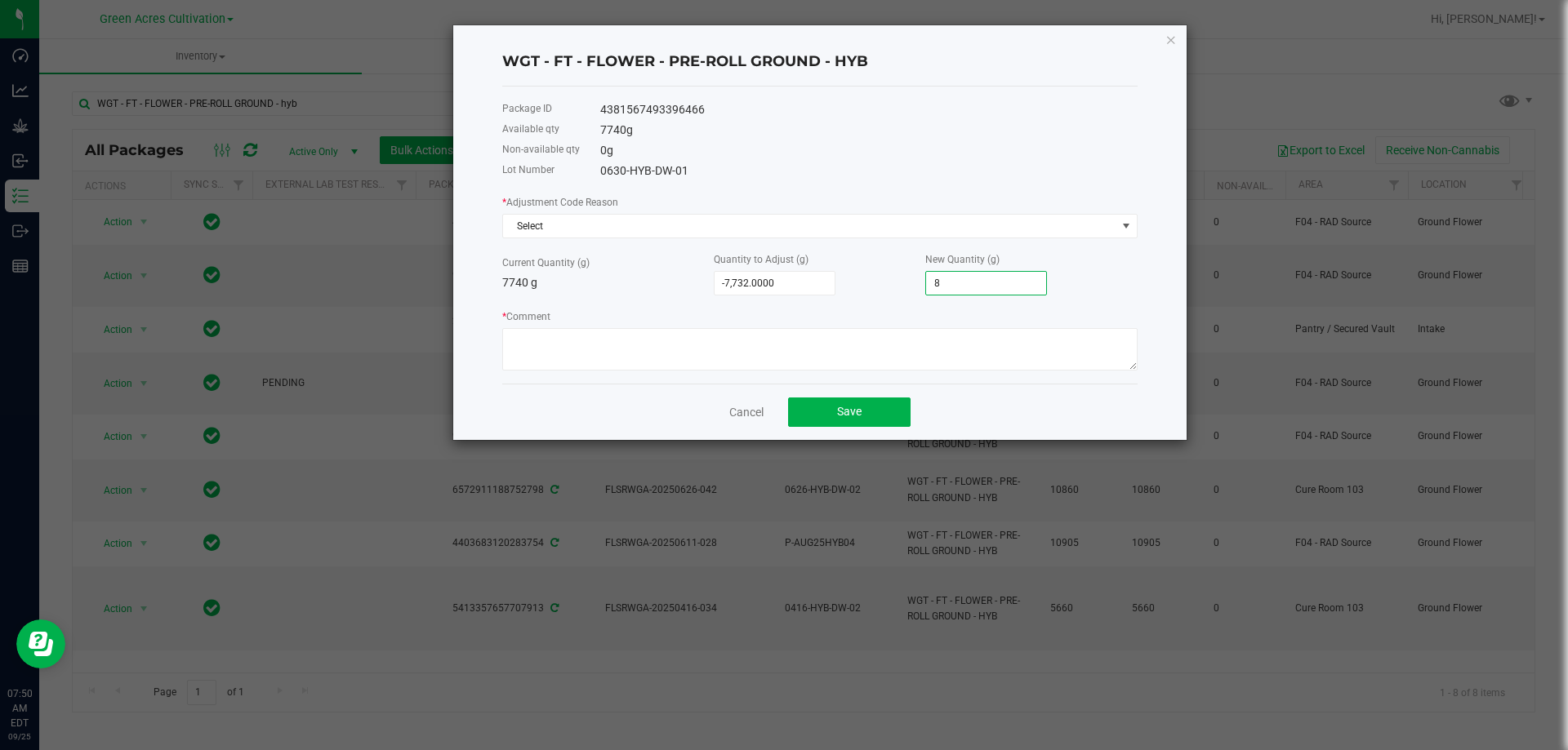
type input "80"
type input "-6,940.0000"
type input "800"
type input "260.0000"
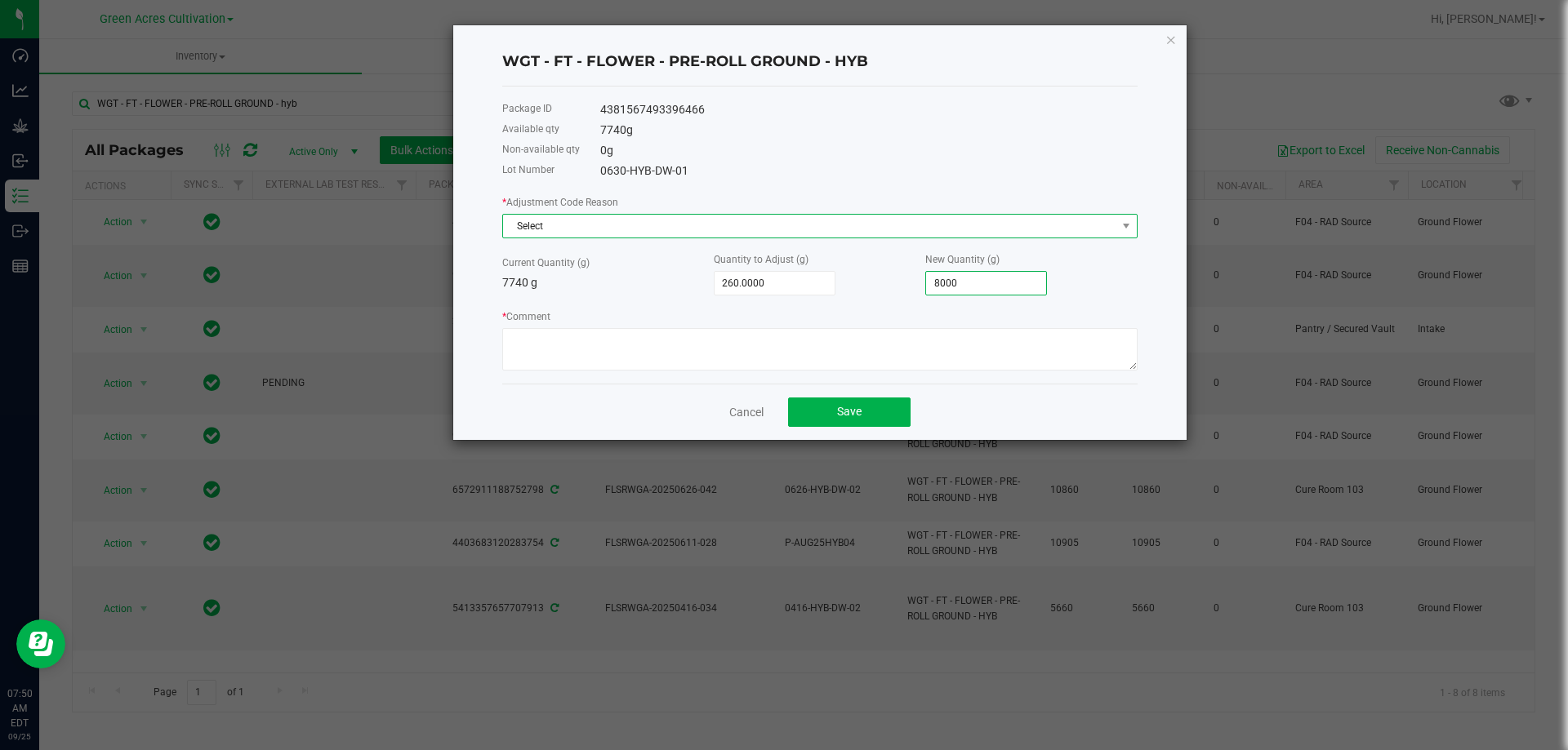
type input "8,000.0000"
click at [836, 226] on span "Select" at bounding box center [809, 226] width 613 height 23
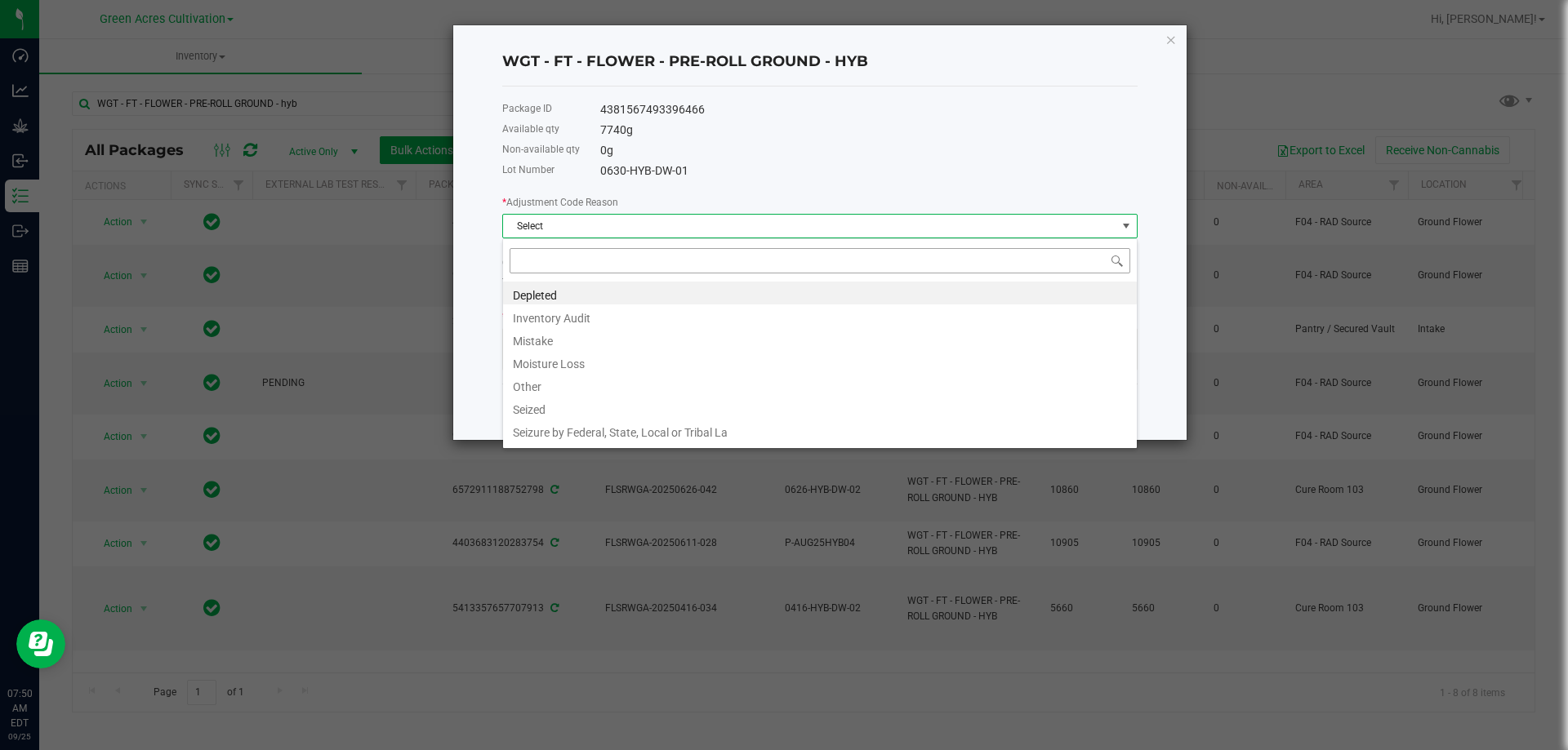
scroll to position [25, 635]
click at [580, 386] on li "Other" at bounding box center [819, 384] width 633 height 23
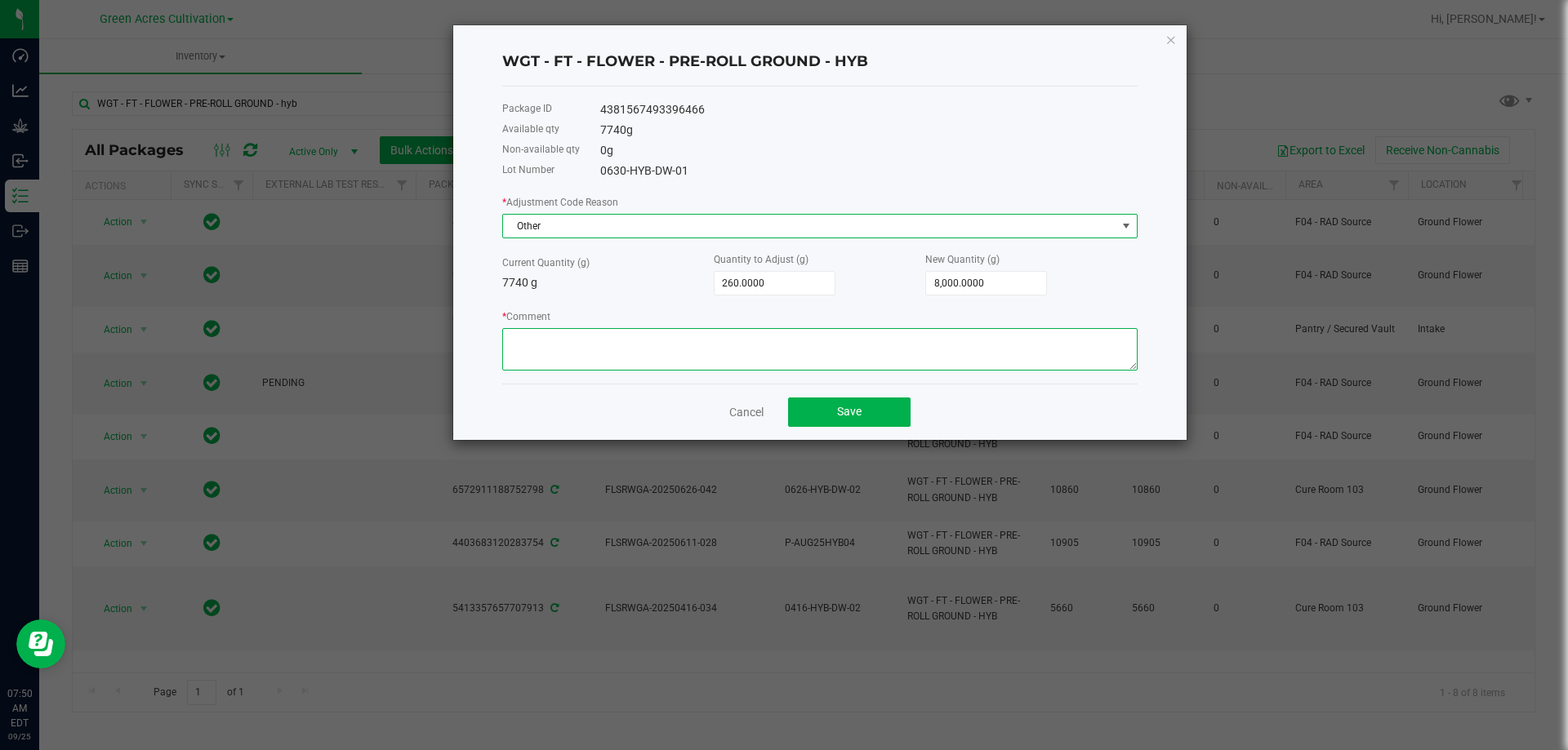
click at [578, 352] on textarea "* Comment" at bounding box center [819, 350] width 635 height 43
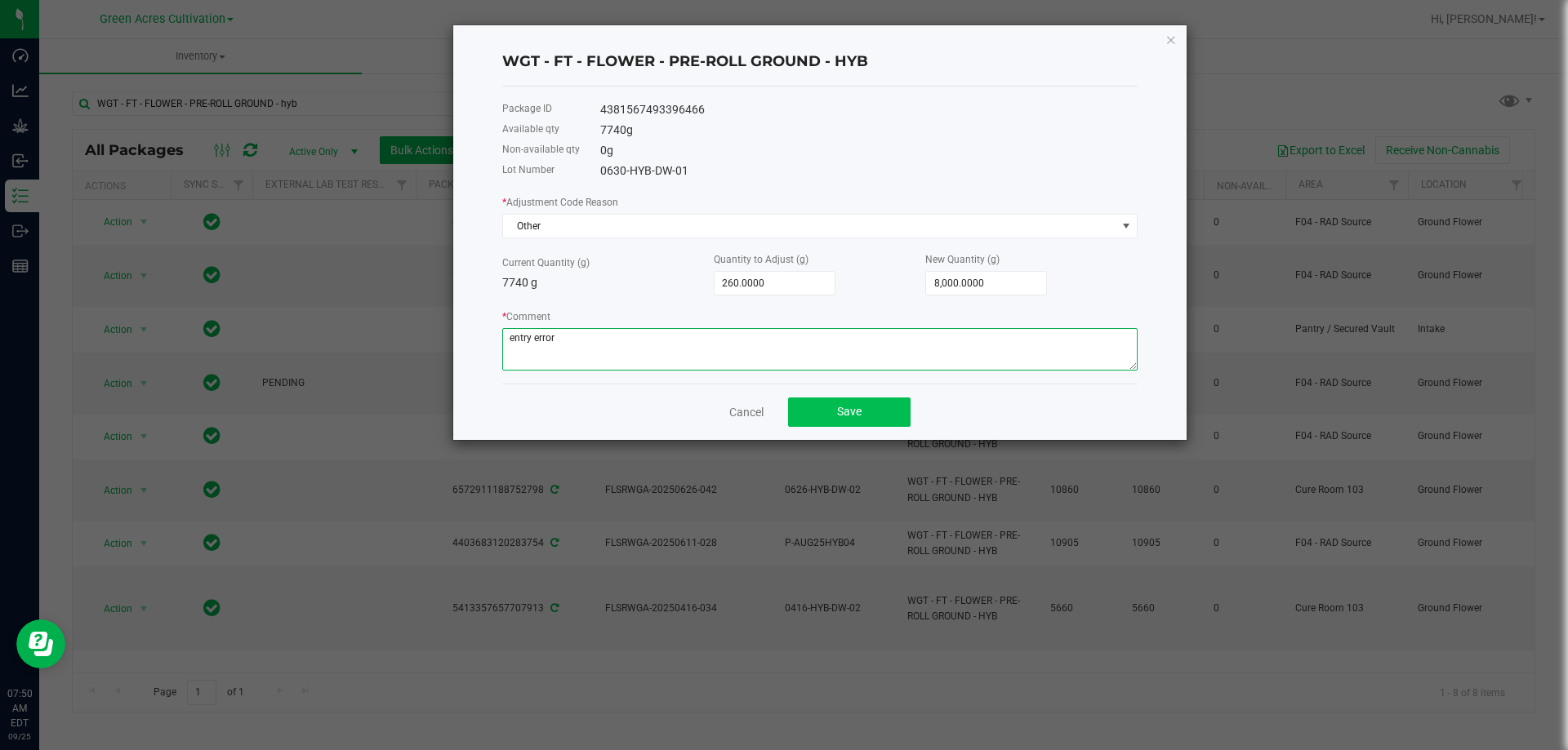
type textarea "entry error"
click at [902, 403] on button "Save" at bounding box center [848, 412] width 122 height 29
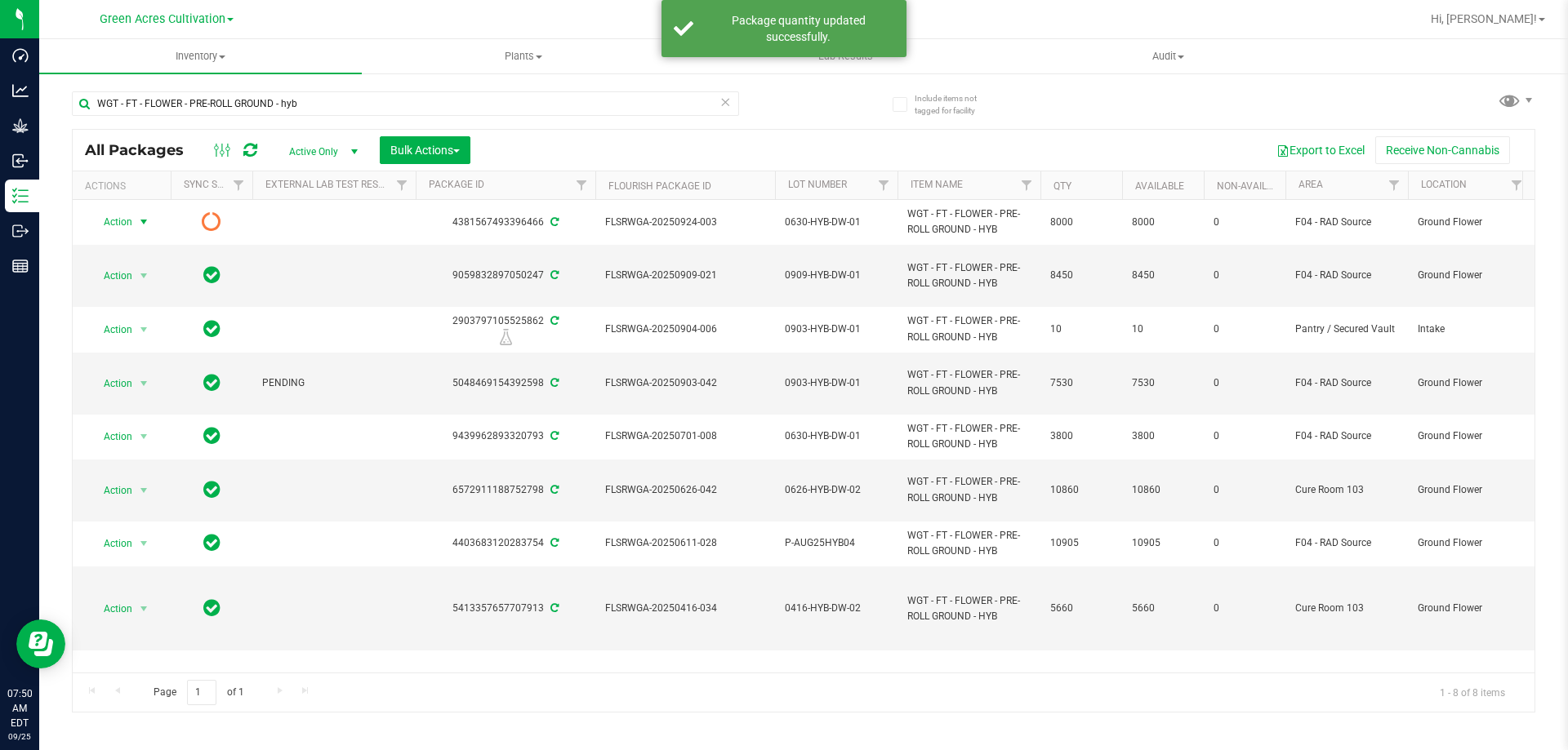
click at [120, 224] on span "Action" at bounding box center [111, 222] width 44 height 23
click at [144, 352] on li "Print package label" at bounding box center [142, 346] width 104 height 25
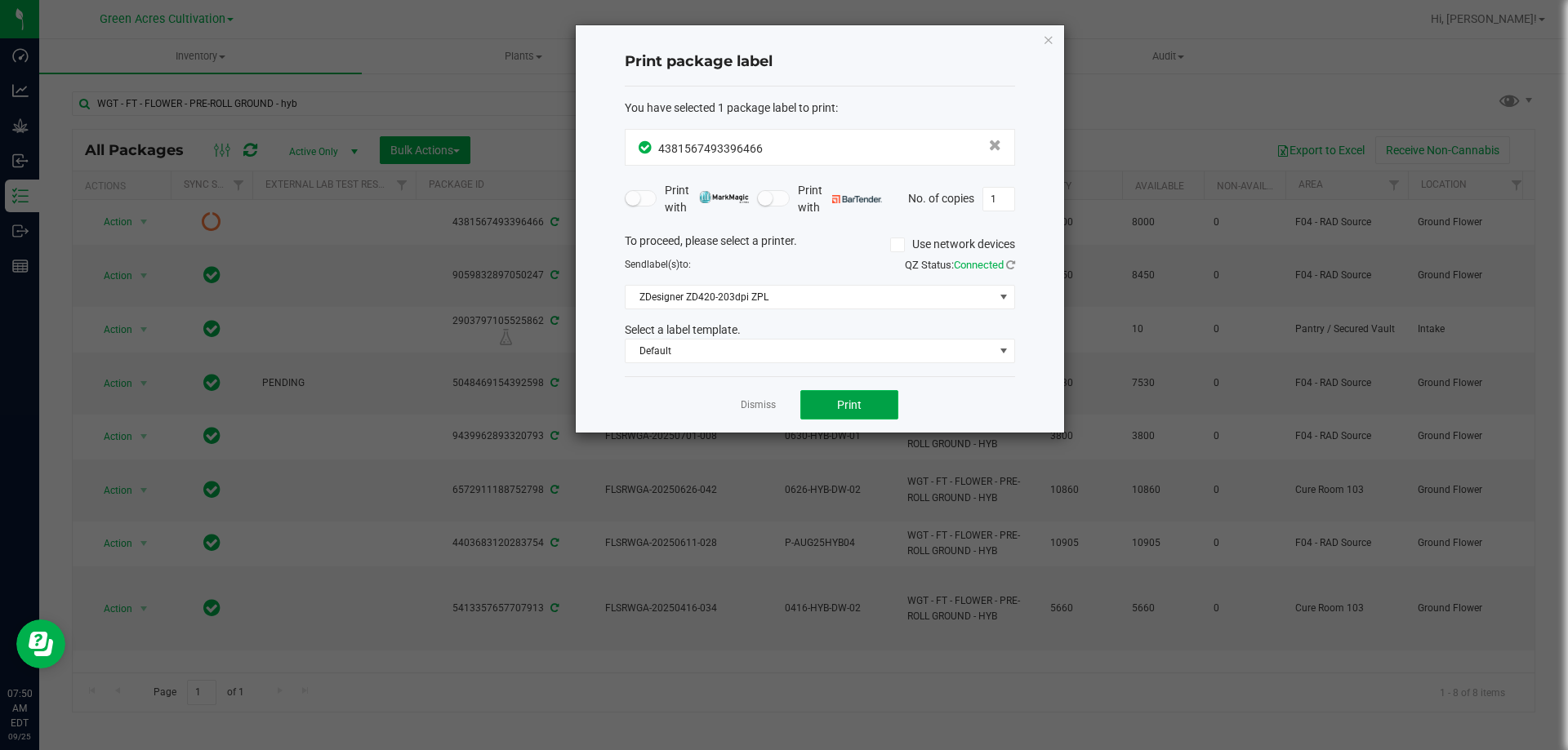
click at [866, 394] on button "Print" at bounding box center [848, 404] width 98 height 29
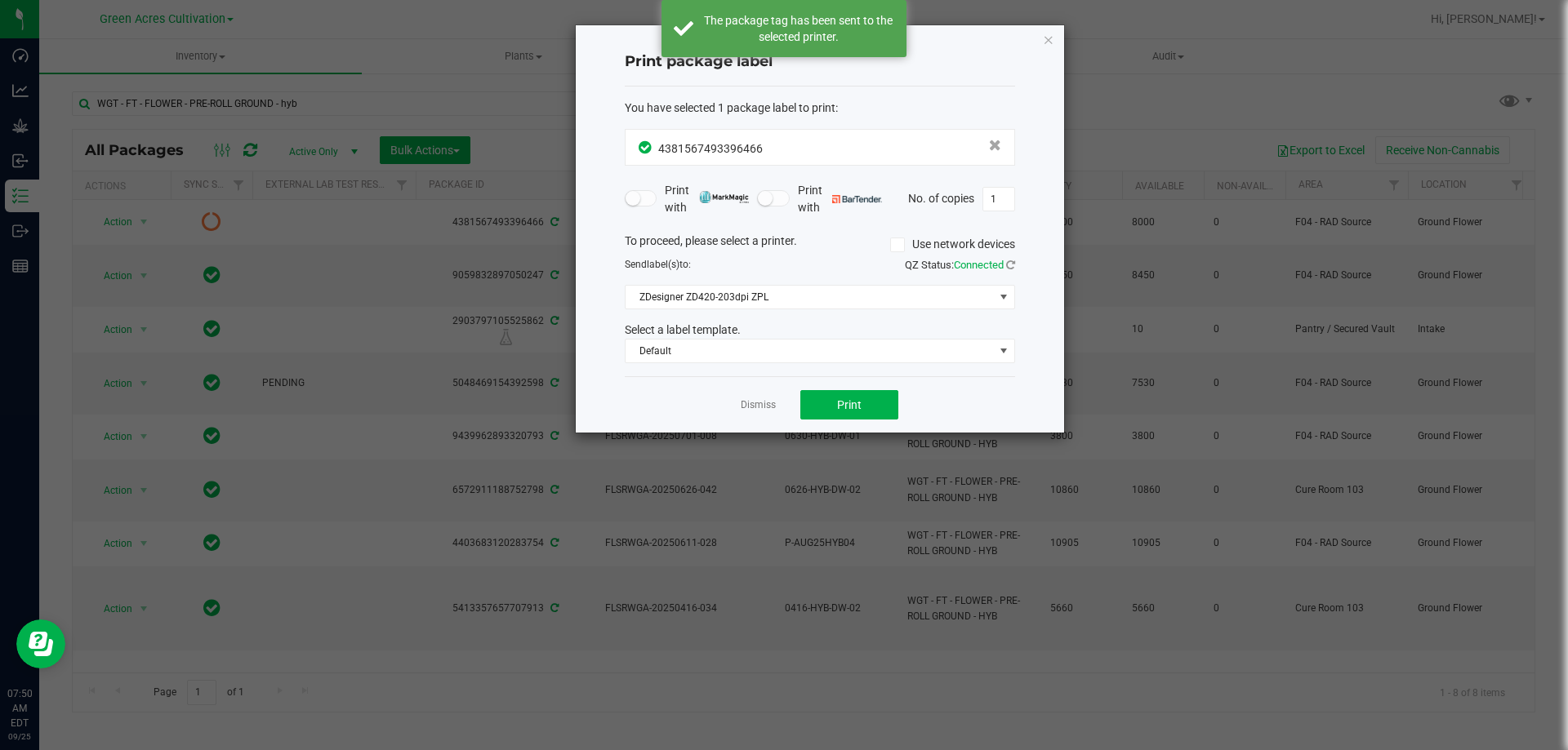
click at [1054, 43] on div "Print package label You have selected 1 package label to print : 43815674933964…" at bounding box center [819, 229] width 488 height 407
click at [1052, 43] on icon "button" at bounding box center [1048, 38] width 11 height 20
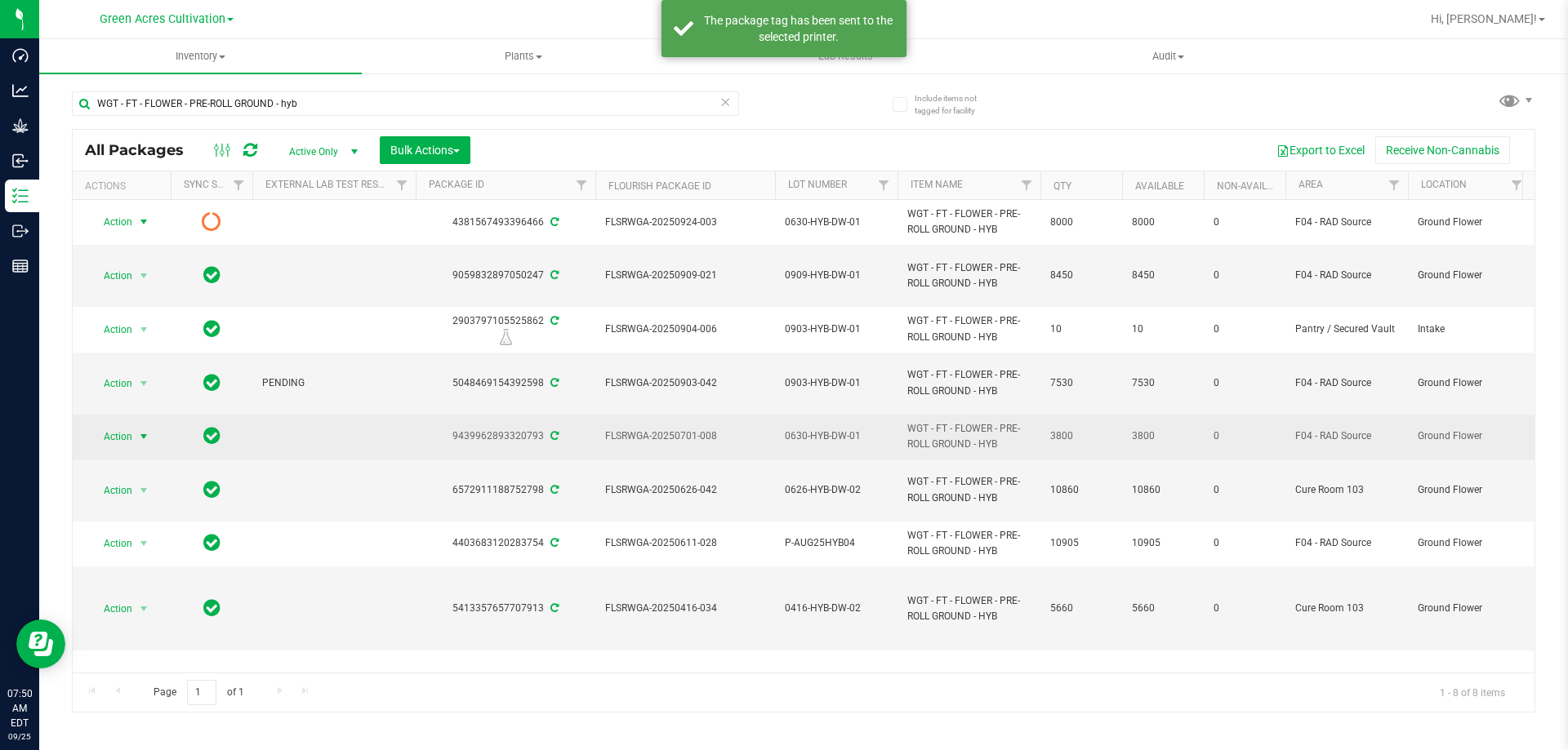
click at [122, 442] on span "Action" at bounding box center [111, 436] width 44 height 23
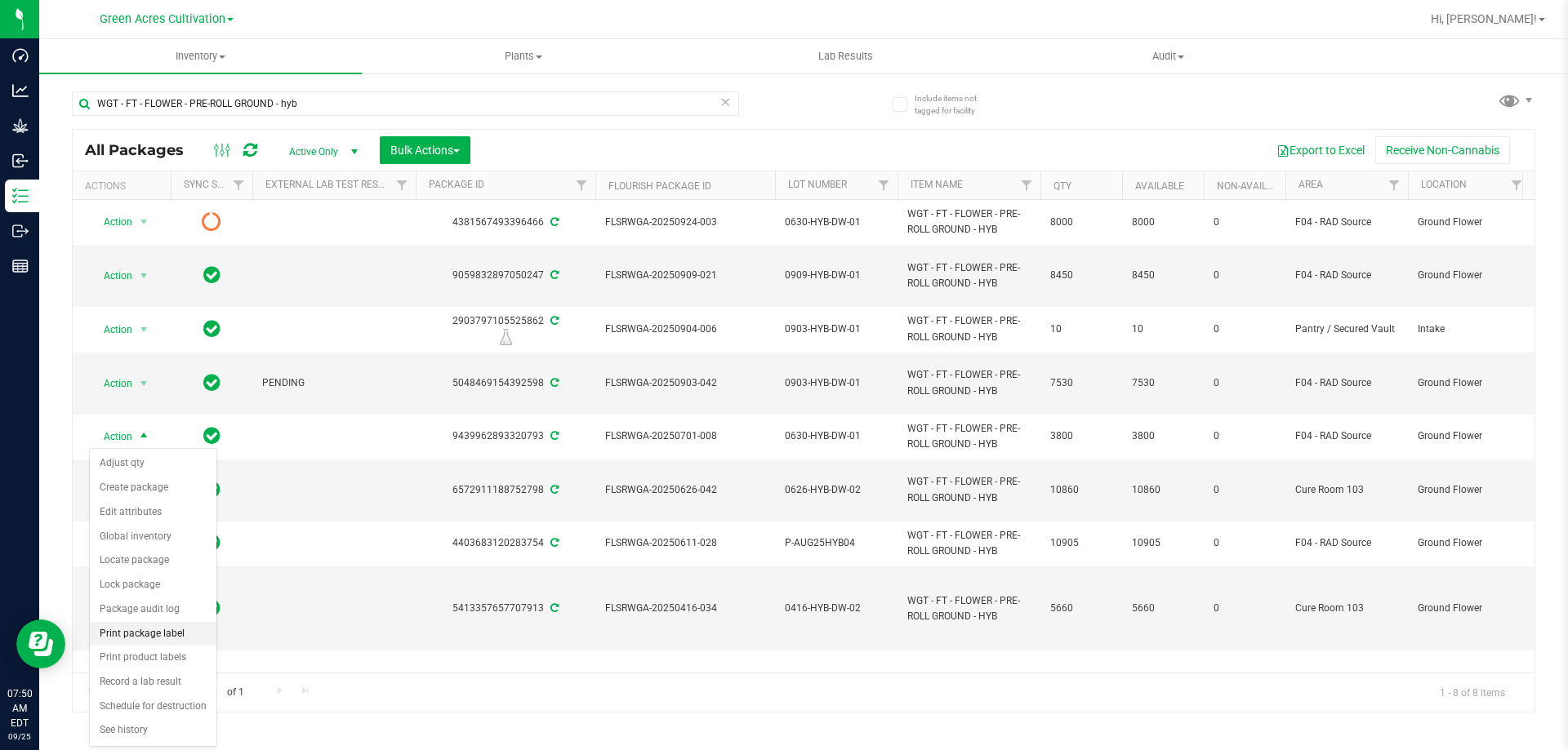
click at [153, 641] on li "Print package label" at bounding box center [153, 634] width 126 height 25
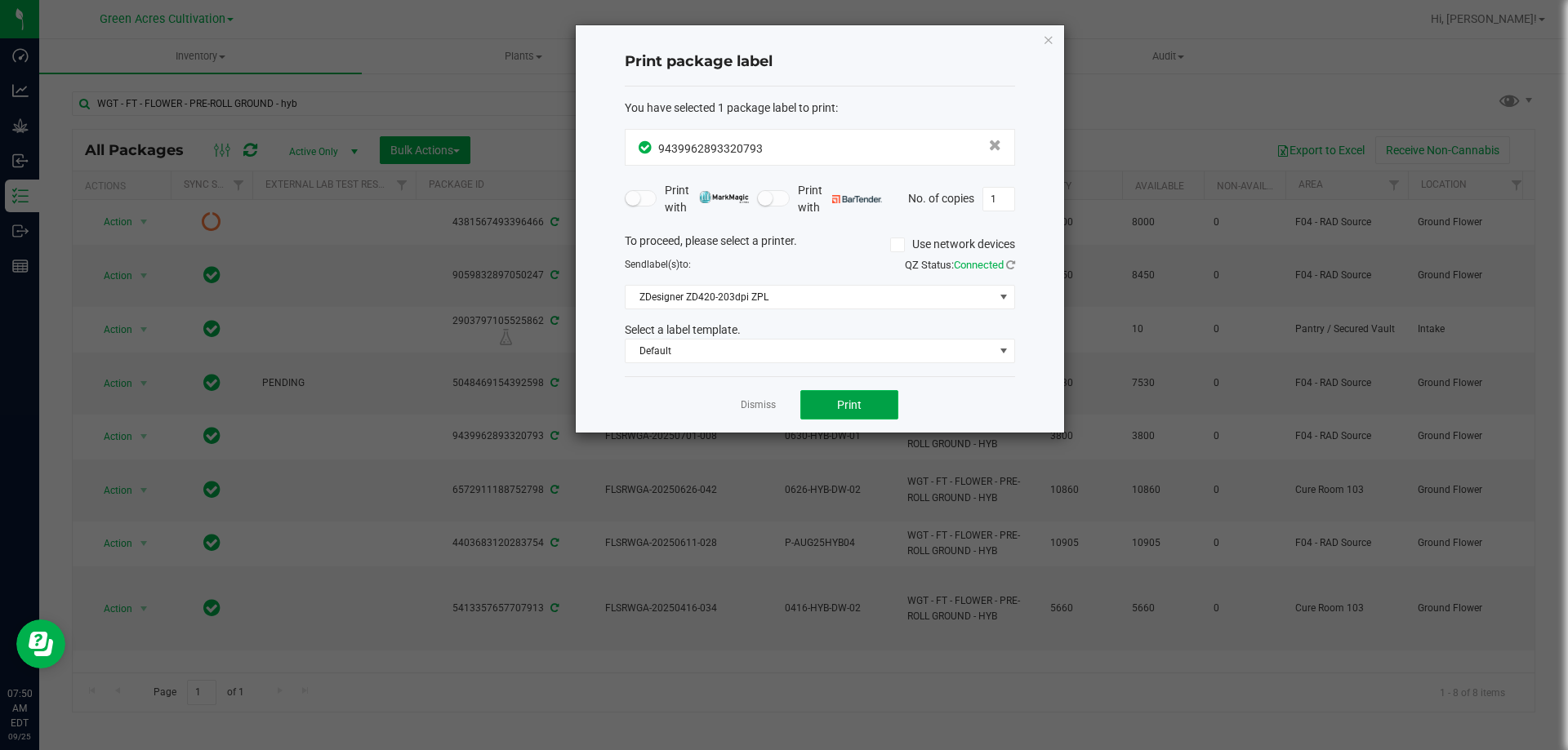
click at [860, 407] on span "Print" at bounding box center [849, 404] width 25 height 13
click at [1047, 43] on icon "button" at bounding box center [1048, 38] width 11 height 20
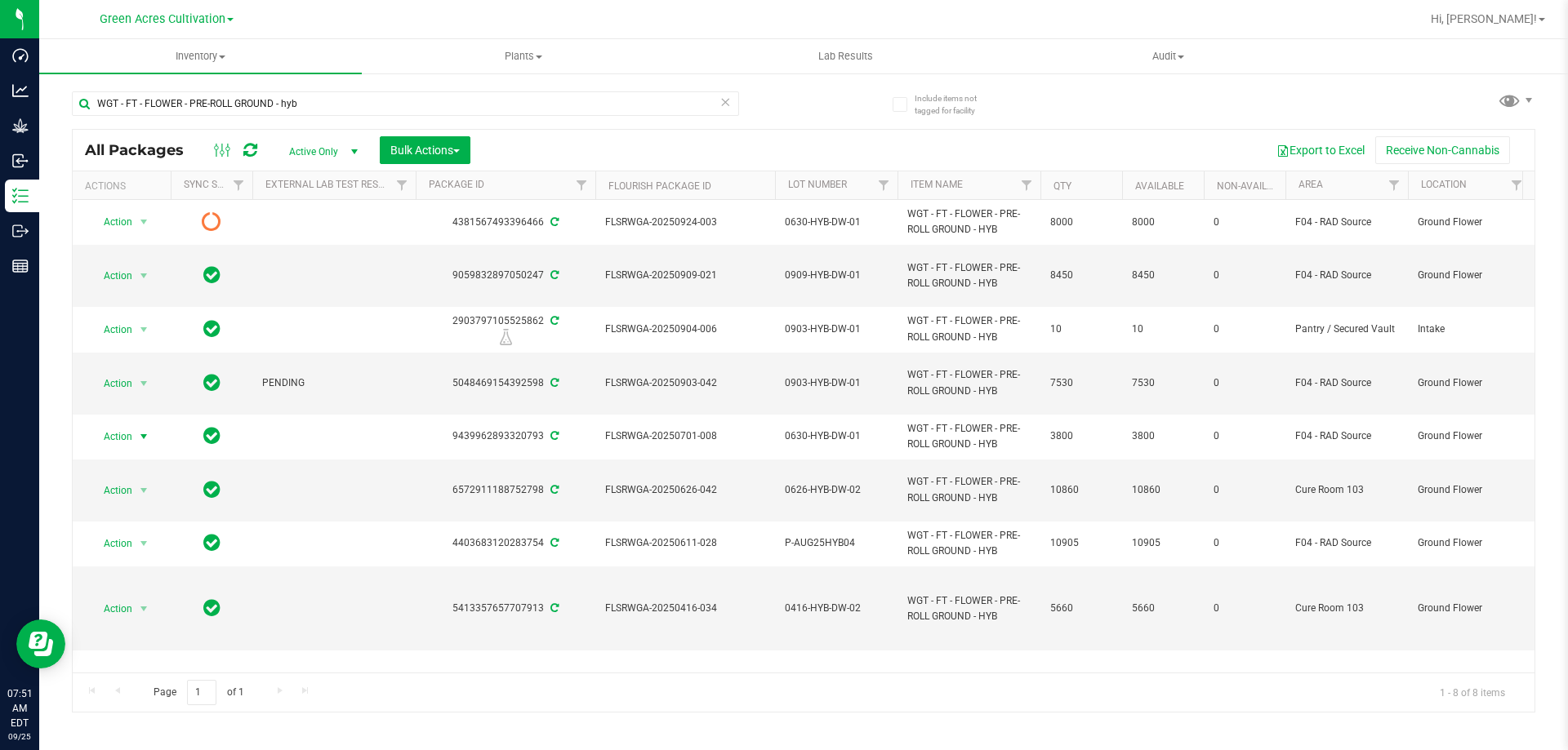
click at [1501, 28] on div "Hi, [PERSON_NAME]!" at bounding box center [1487, 19] width 127 height 28
click at [1498, 13] on span "Hi, [PERSON_NAME]!" at bounding box center [1483, 18] width 106 height 13
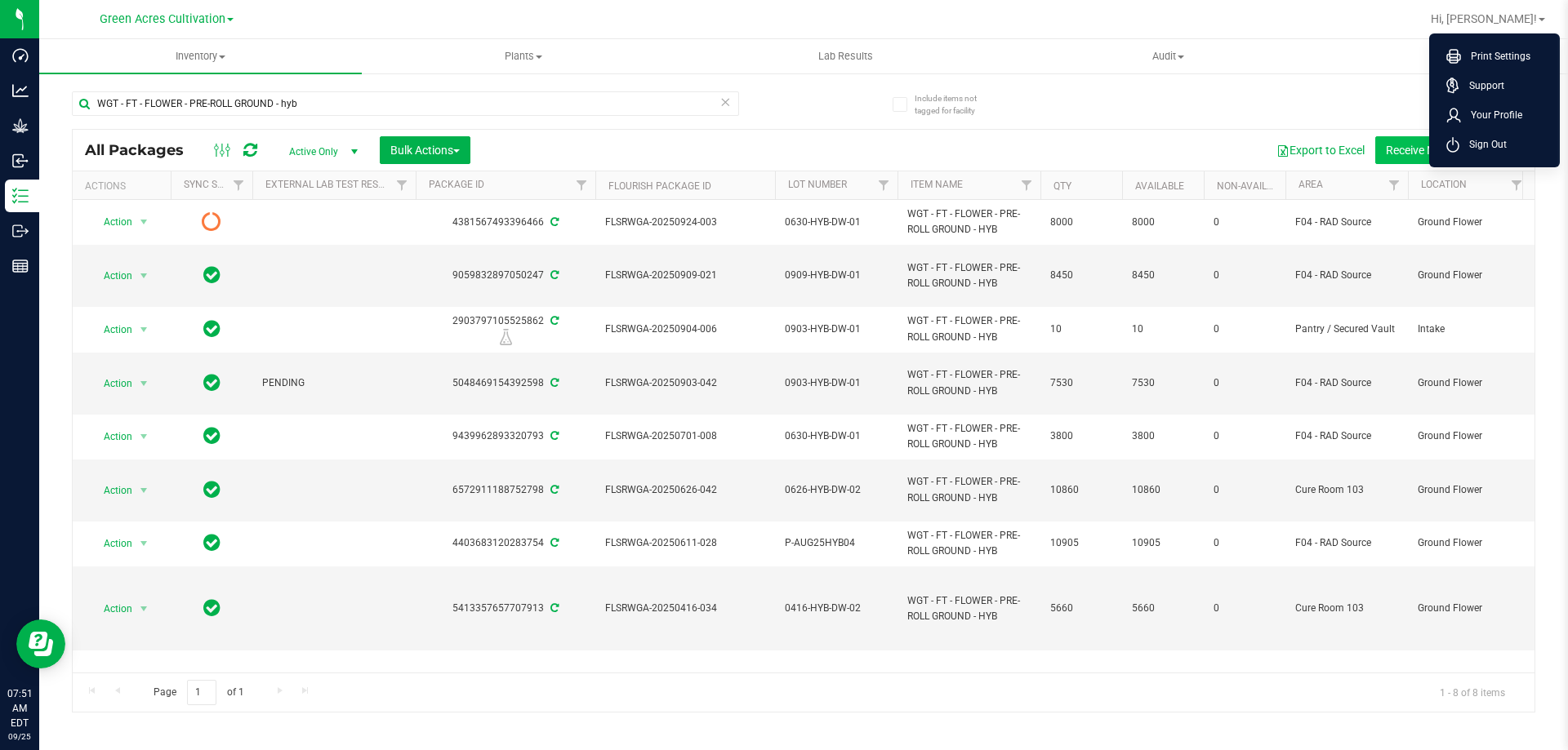
click at [1477, 140] on span "Sign Out" at bounding box center [1482, 144] width 47 height 16
